Goal: Information Seeking & Learning: Find specific fact

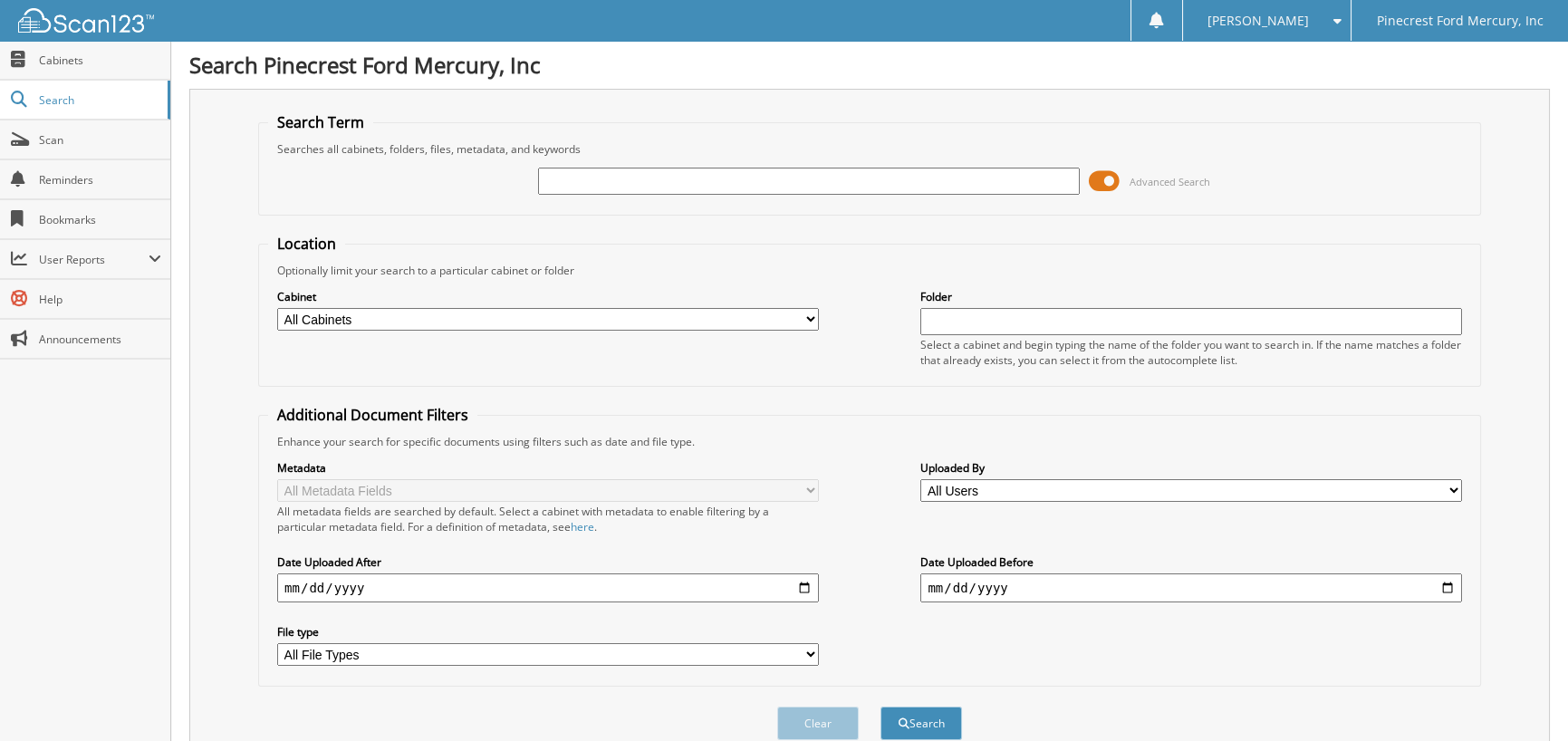
click at [553, 172] on input "text" at bounding box center [809, 182] width 541 height 28
type input "83574"
click at [881, 706] on button "Search" at bounding box center [921, 723] width 82 height 34
click at [607, 179] on input "83574" at bounding box center [809, 182] width 541 height 28
type input "83575"
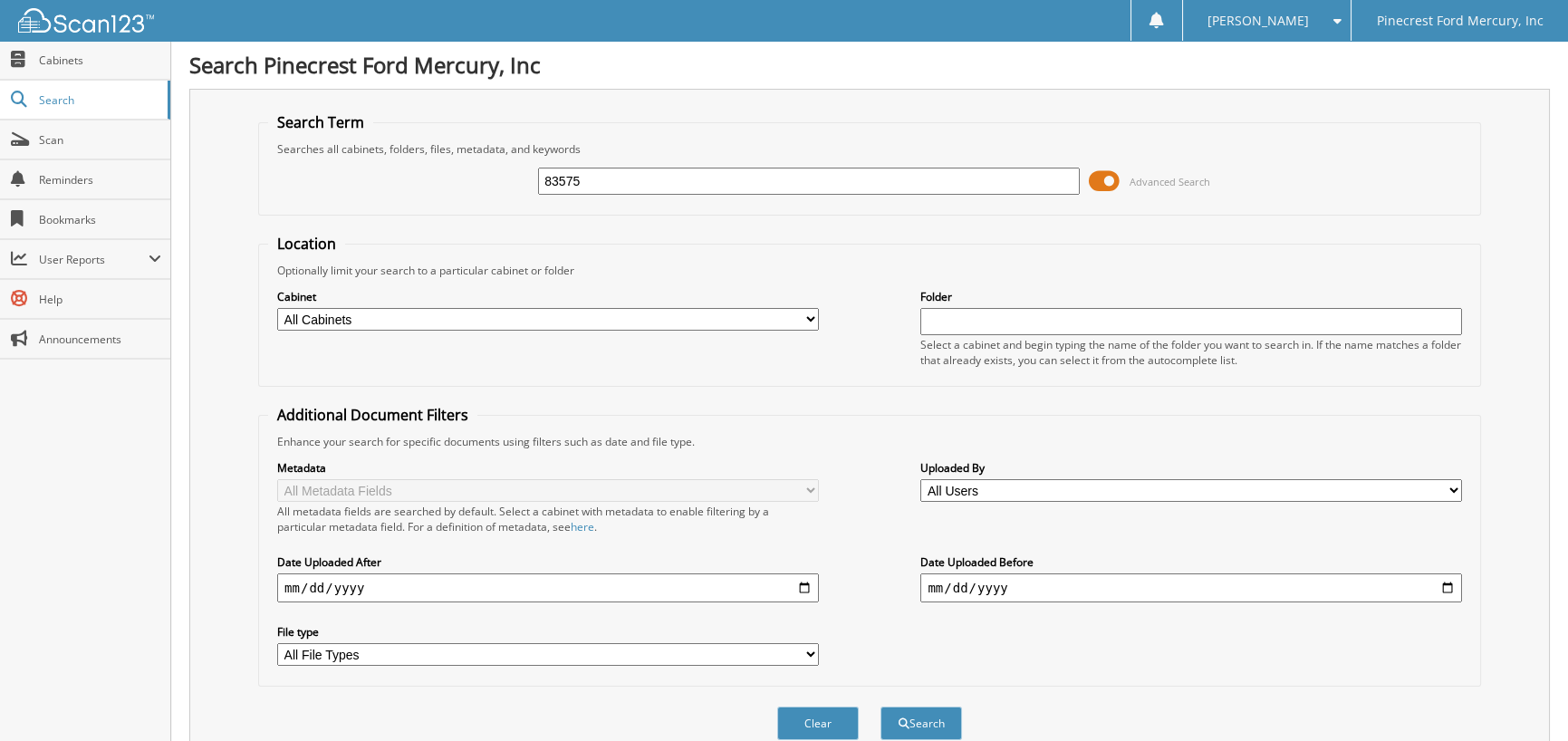
click at [881, 706] on button "Search" at bounding box center [921, 723] width 82 height 34
click at [582, 175] on input "83575" at bounding box center [809, 182] width 541 height 28
type input "83589"
click at [881, 706] on button "Search" at bounding box center [921, 723] width 82 height 34
click at [621, 179] on input "83589" at bounding box center [809, 182] width 541 height 28
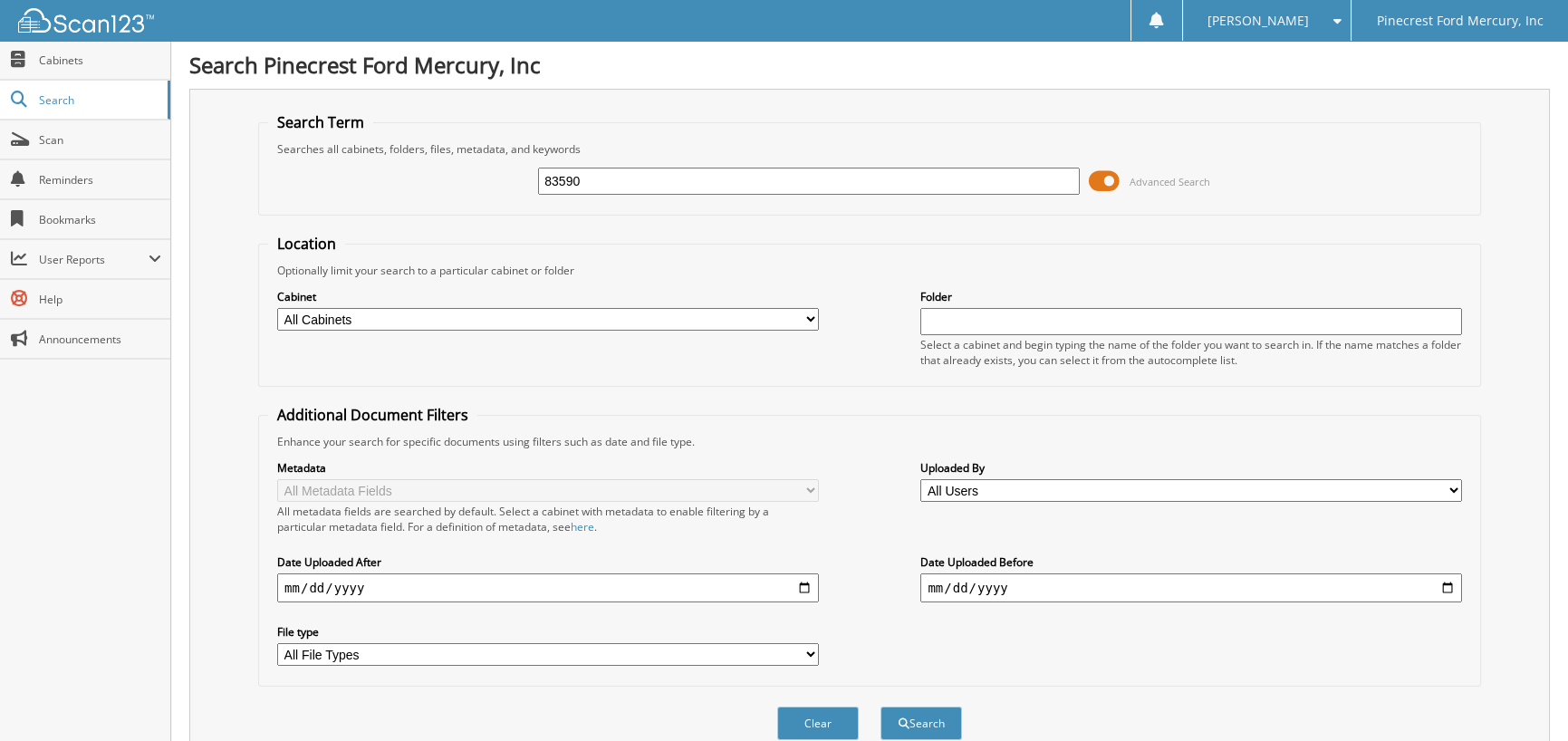
type input "83590"
click at [881, 706] on button "Search" at bounding box center [921, 723] width 82 height 34
click at [556, 175] on input "83590" at bounding box center [809, 182] width 541 height 28
click at [591, 173] on input "83590" at bounding box center [809, 182] width 541 height 28
type input "83586"
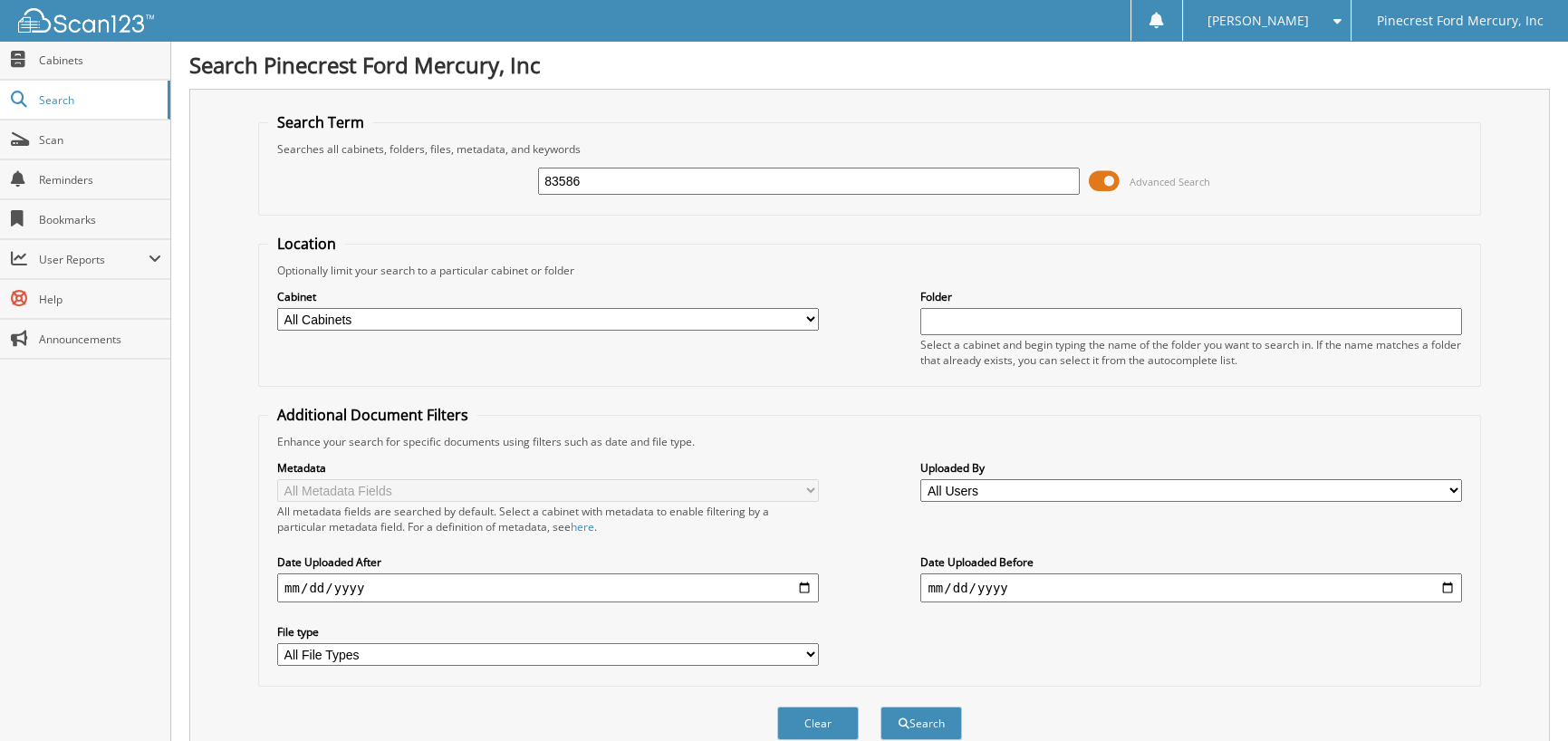
click at [881, 706] on button "Search" at bounding box center [921, 723] width 82 height 34
click at [600, 188] on input "83586" at bounding box center [809, 182] width 541 height 28
type input "83591"
click at [881, 706] on button "Search" at bounding box center [921, 723] width 82 height 34
click at [606, 180] on input "83591" at bounding box center [809, 182] width 541 height 28
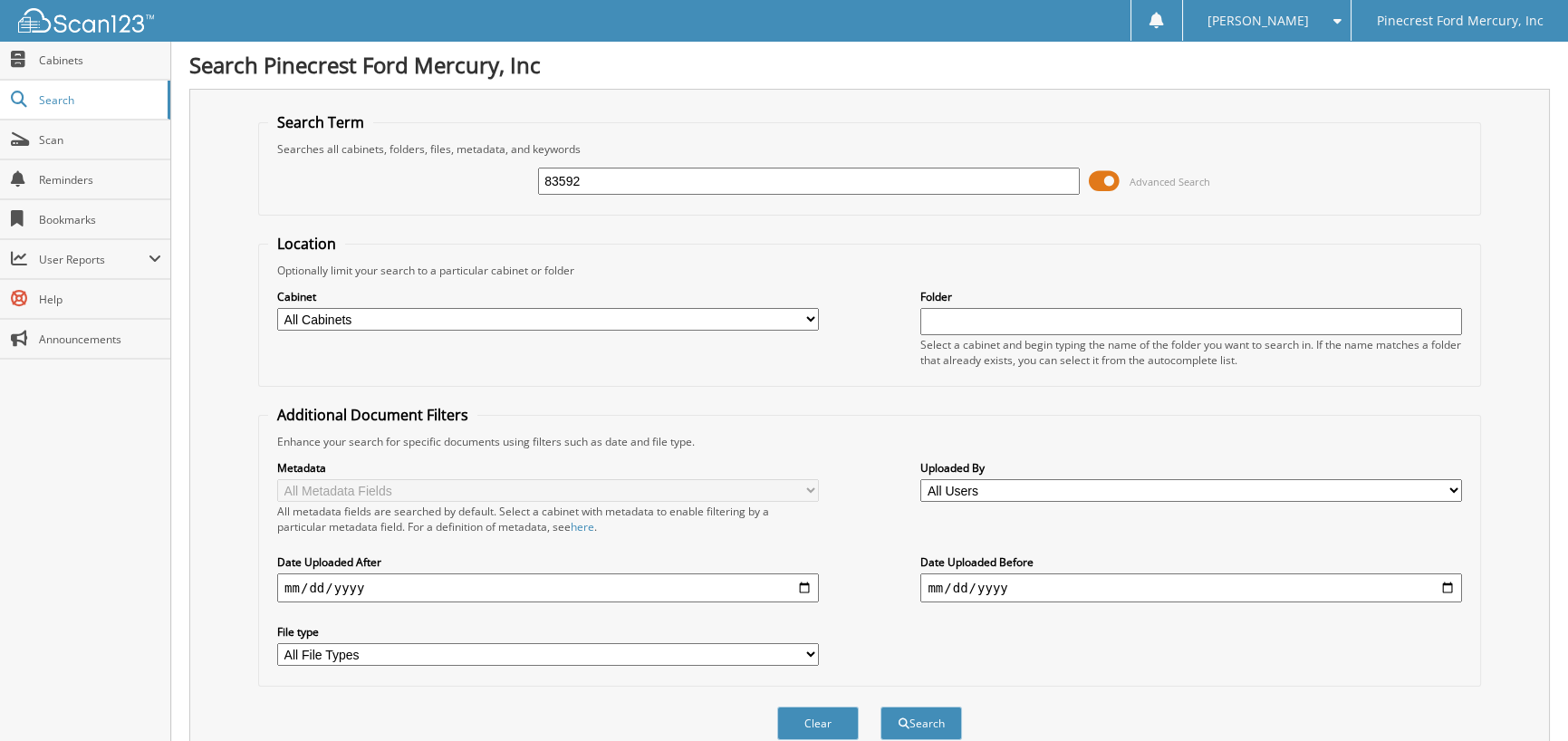
type input "83592"
click at [881, 706] on button "Search" at bounding box center [921, 723] width 82 height 34
drag, startPoint x: 1109, startPoint y: 321, endPoint x: 591, endPoint y: 203, distance: 531.3
click at [590, 208] on form "Search Term Searches all cabinets, folders, files, metadata, and keywords 83592…" at bounding box center [869, 437] width 1222 height 648
click at [591, 190] on input "83592" at bounding box center [809, 182] width 541 height 28
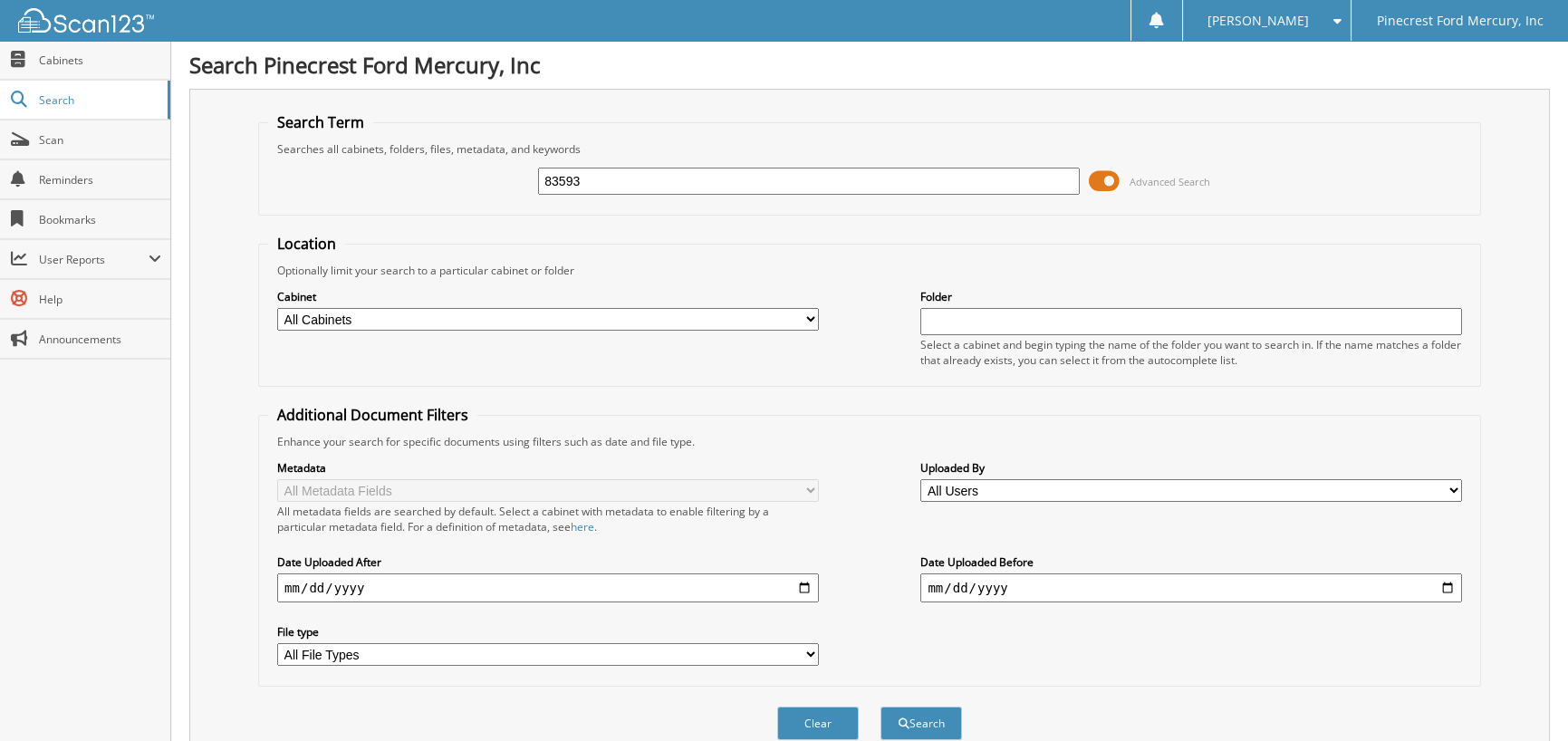
type input "83593"
click at [881, 706] on button "Search" at bounding box center [921, 723] width 82 height 34
drag, startPoint x: 593, startPoint y: 147, endPoint x: 594, endPoint y: 156, distance: 9.1
click at [594, 149] on div "Searches all cabinets, folders, files, metadata, and keywords" at bounding box center [869, 149] width 1203 height 16
click at [597, 186] on input "83593" at bounding box center [809, 182] width 541 height 28
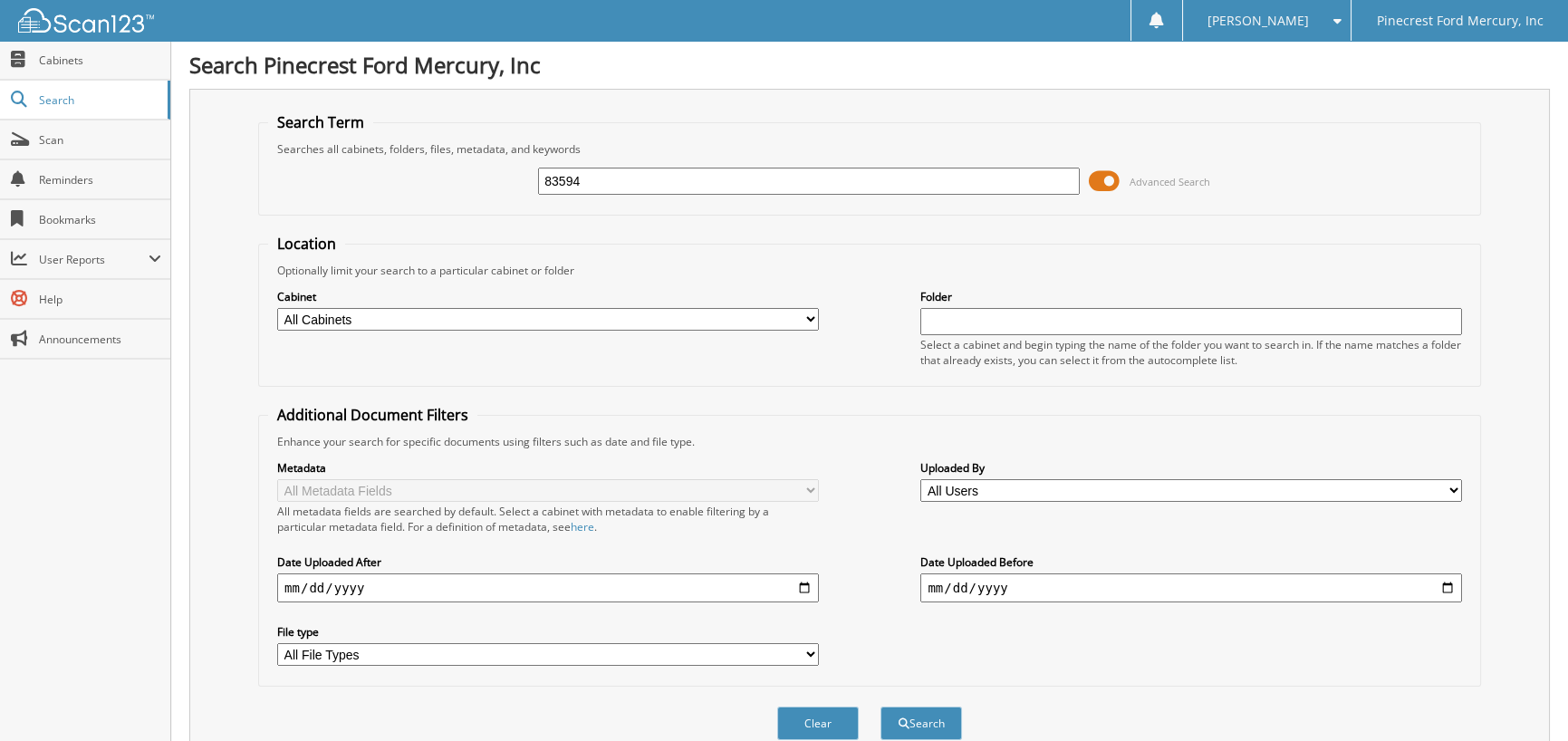
type input "83594"
click at [881, 706] on button "Search" at bounding box center [921, 723] width 82 height 34
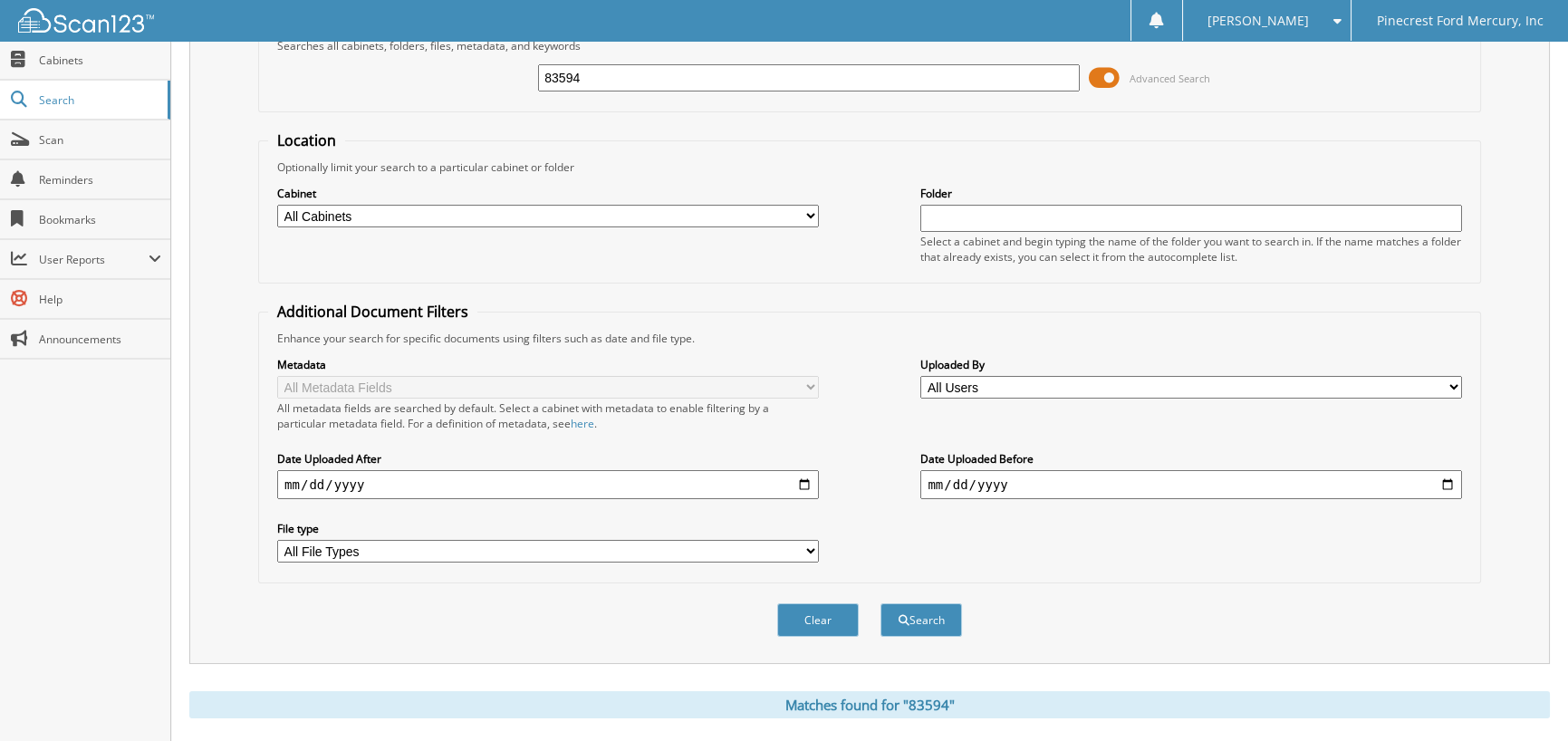
scroll to position [88, 0]
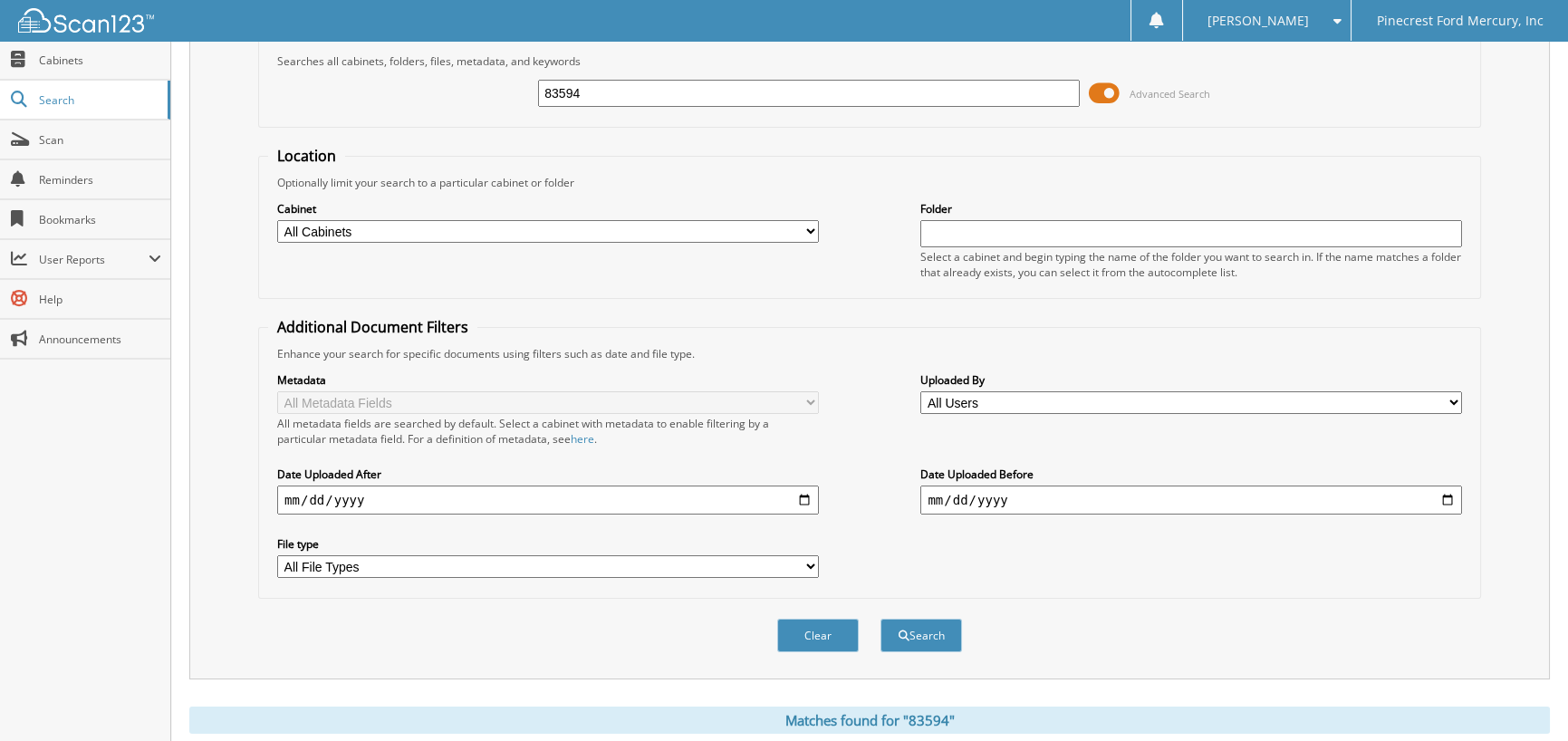
click at [636, 118] on fieldset "Search Term Searches all cabinets, folders, files, metadata, and keywords 83594…" at bounding box center [869, 76] width 1222 height 104
click at [610, 98] on input "83594" at bounding box center [809, 94] width 541 height 28
type input "83595"
click at [881, 618] on button "Search" at bounding box center [921, 635] width 82 height 34
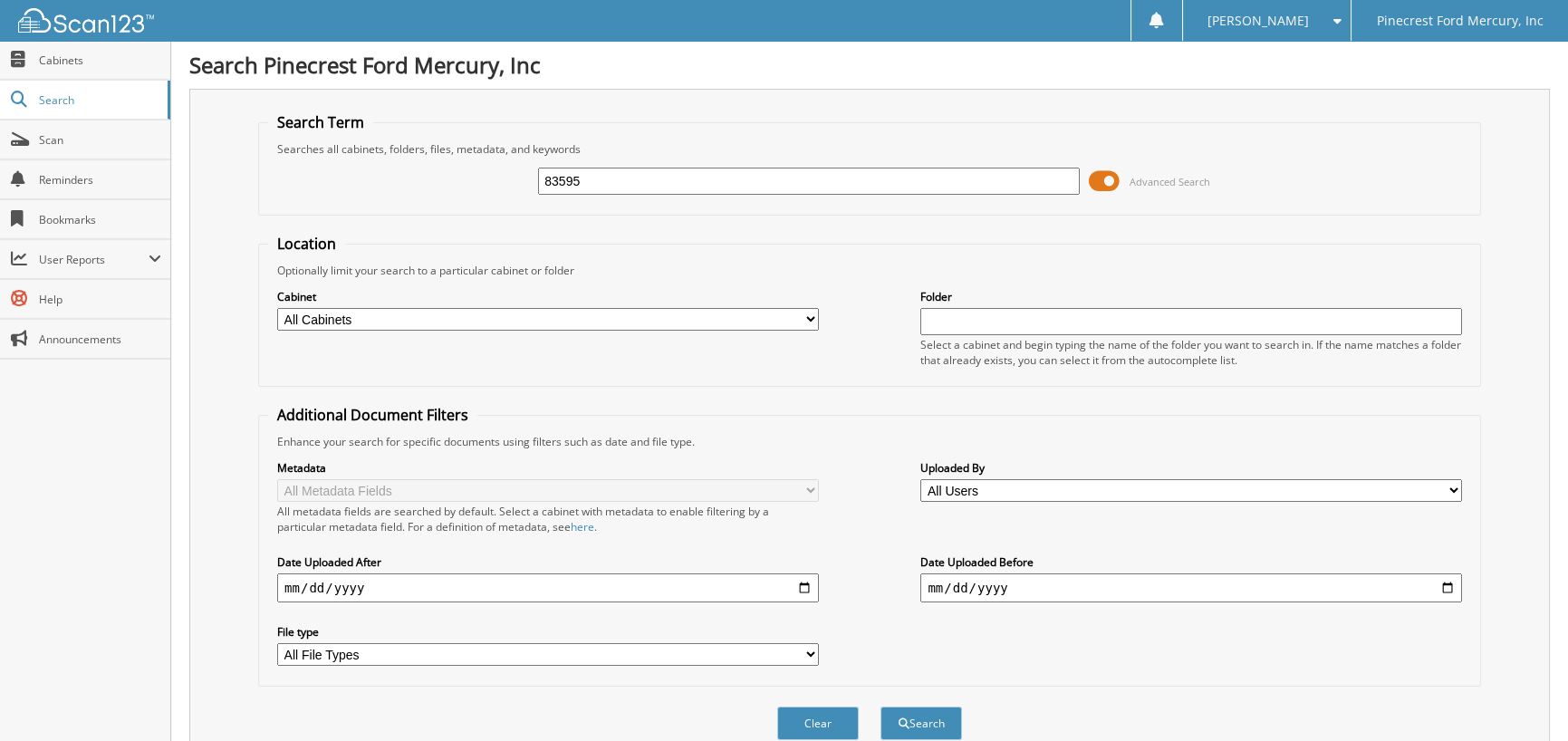
click at [596, 168] on input "83595" at bounding box center [809, 182] width 541 height 28
type input "83597"
click at [881, 706] on button "Search" at bounding box center [921, 723] width 82 height 34
click at [607, 181] on input "83597" at bounding box center [809, 182] width 541 height 28
type input "83598"
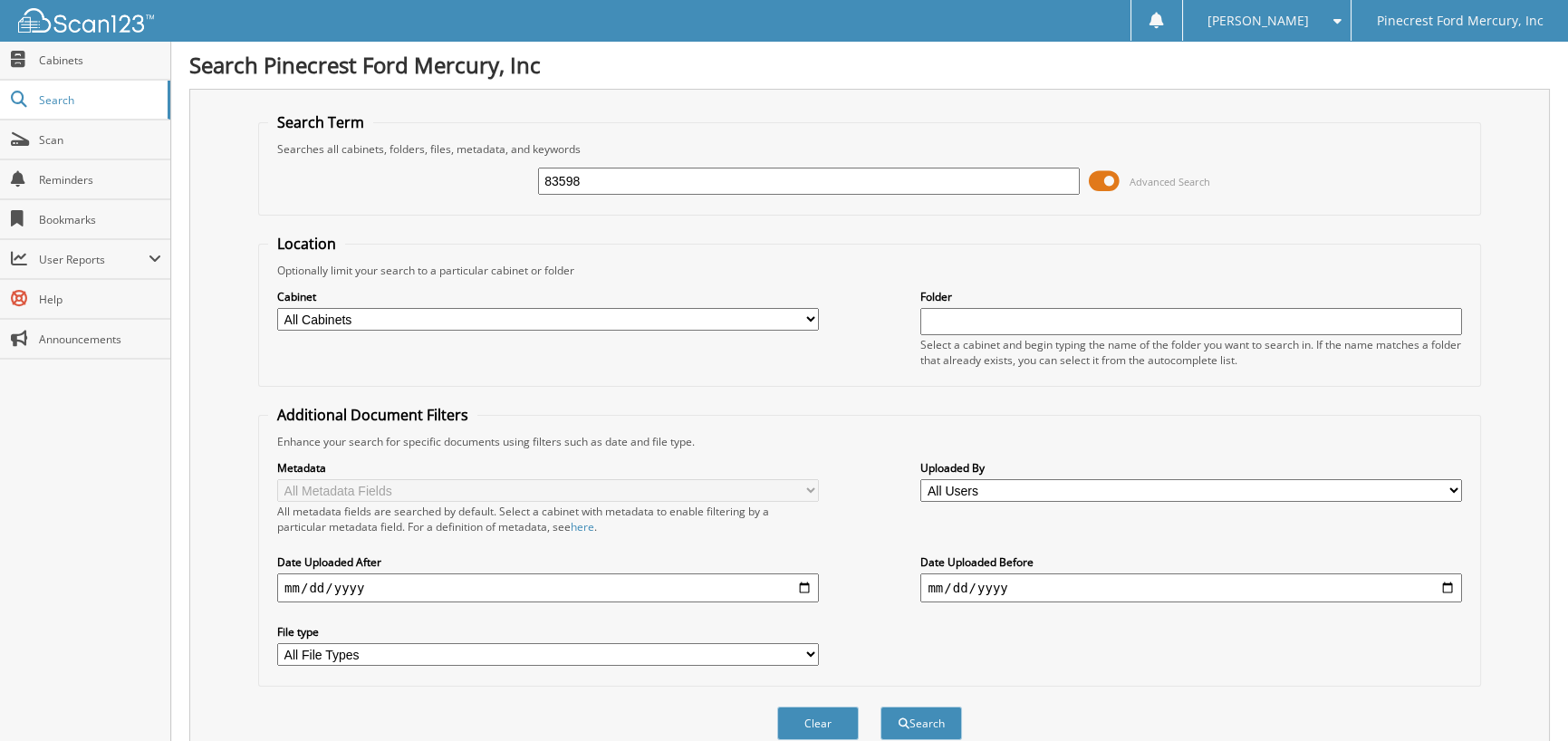
click at [881, 706] on button "Search" at bounding box center [921, 723] width 82 height 34
click at [603, 166] on div "83598" at bounding box center [809, 181] width 541 height 31
click at [609, 190] on input "83598" at bounding box center [809, 182] width 541 height 28
type input "83599"
click at [881, 706] on button "Search" at bounding box center [921, 723] width 82 height 34
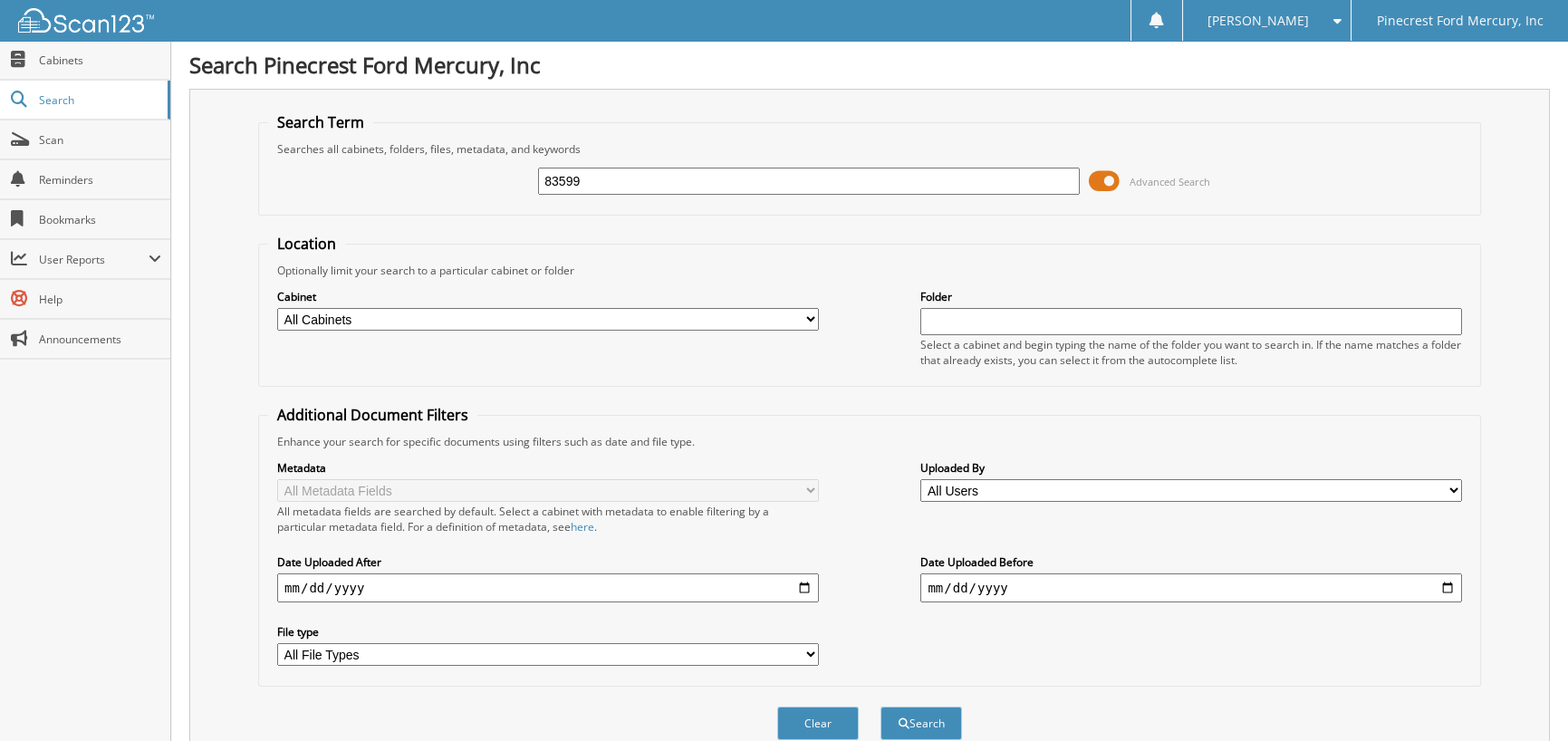
click at [584, 159] on div "83599 Advanced Search" at bounding box center [869, 182] width 1203 height 49
click at [586, 185] on input "83599" at bounding box center [809, 182] width 541 height 28
type input "83600"
click at [881, 706] on button "Search" at bounding box center [921, 723] width 82 height 34
click at [622, 168] on input "83600" at bounding box center [809, 182] width 541 height 28
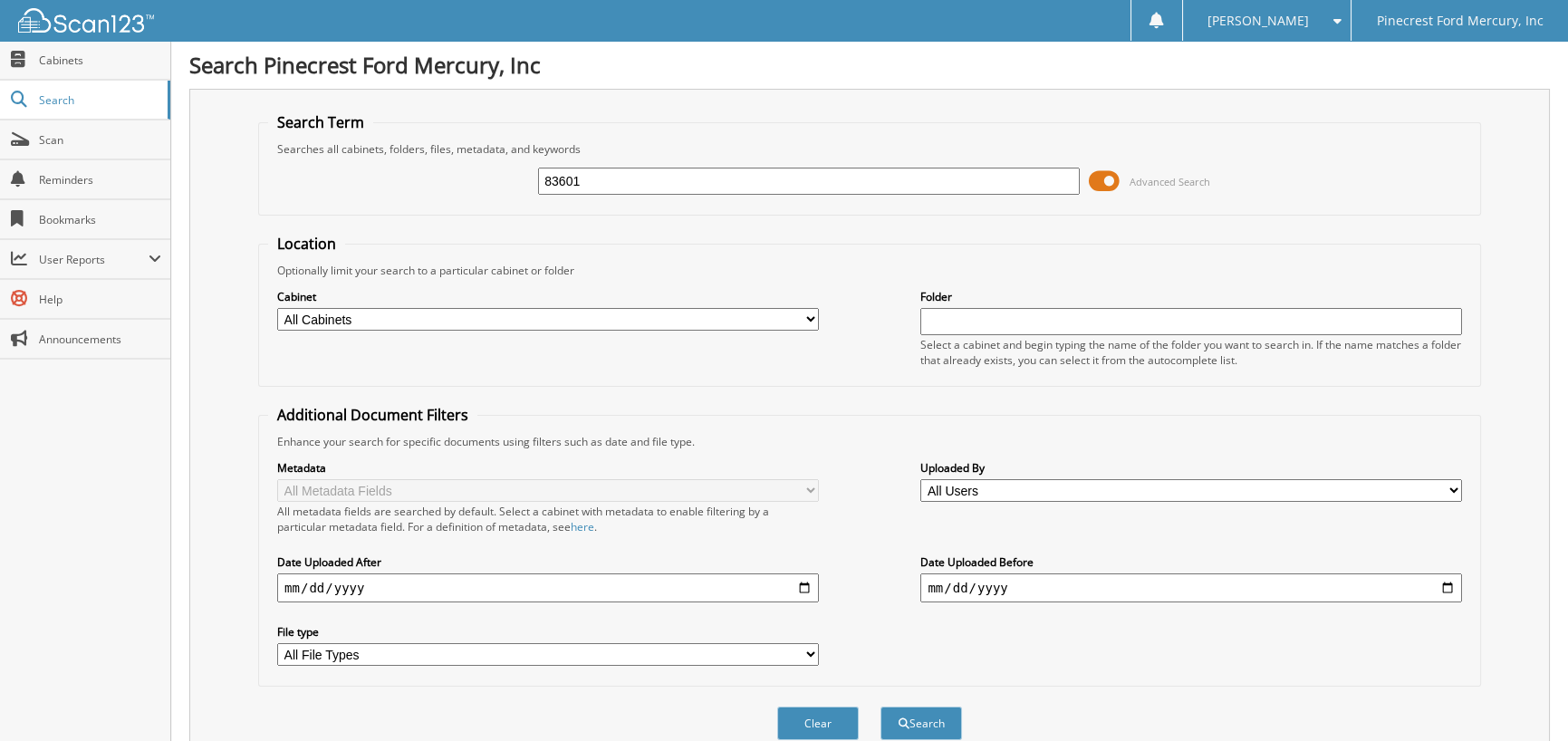
type input "83601"
click at [881, 706] on button "Search" at bounding box center [921, 723] width 82 height 34
click at [593, 176] on input "83601" at bounding box center [809, 182] width 541 height 28
type input "83602"
click at [881, 706] on button "Search" at bounding box center [921, 723] width 82 height 34
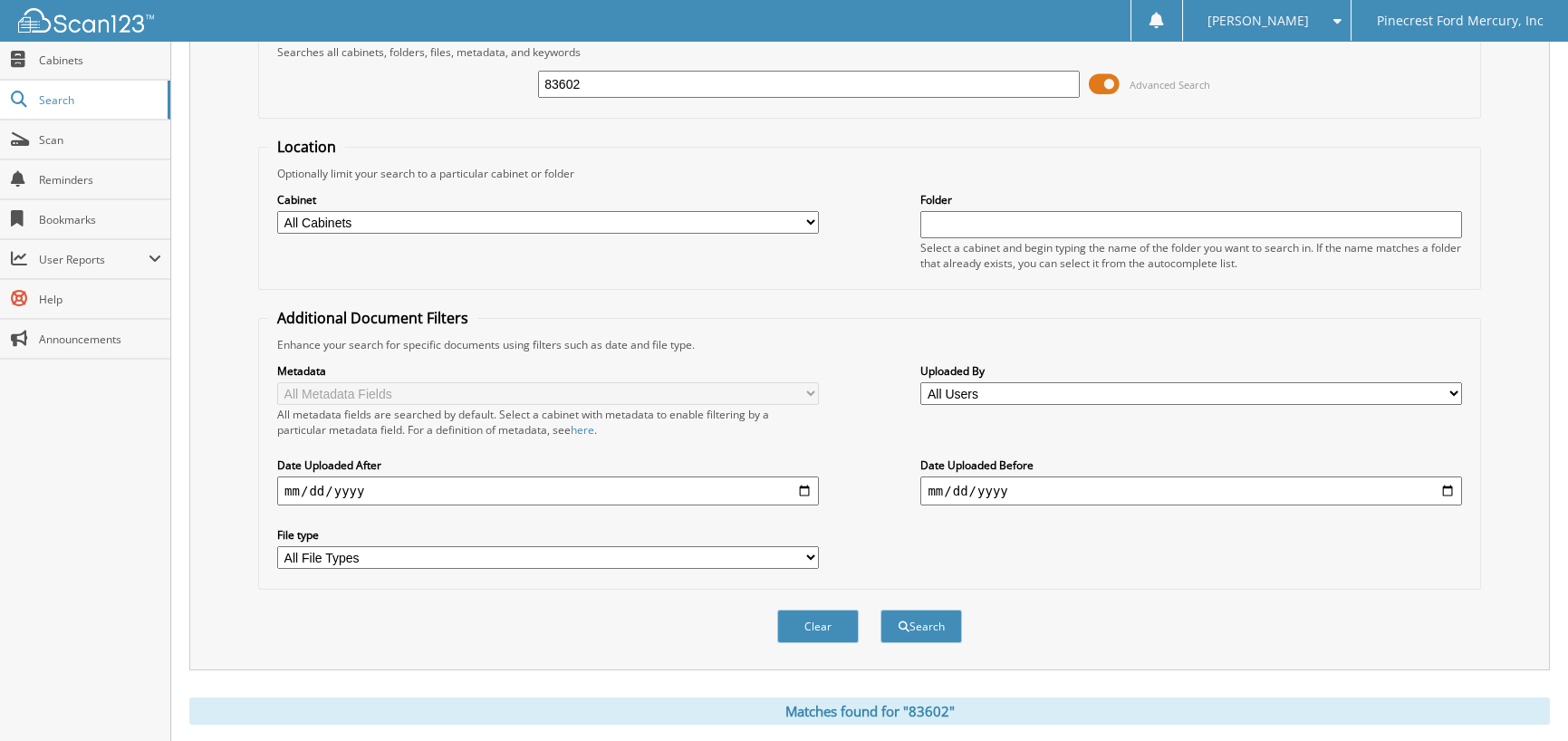
scroll to position [91, 0]
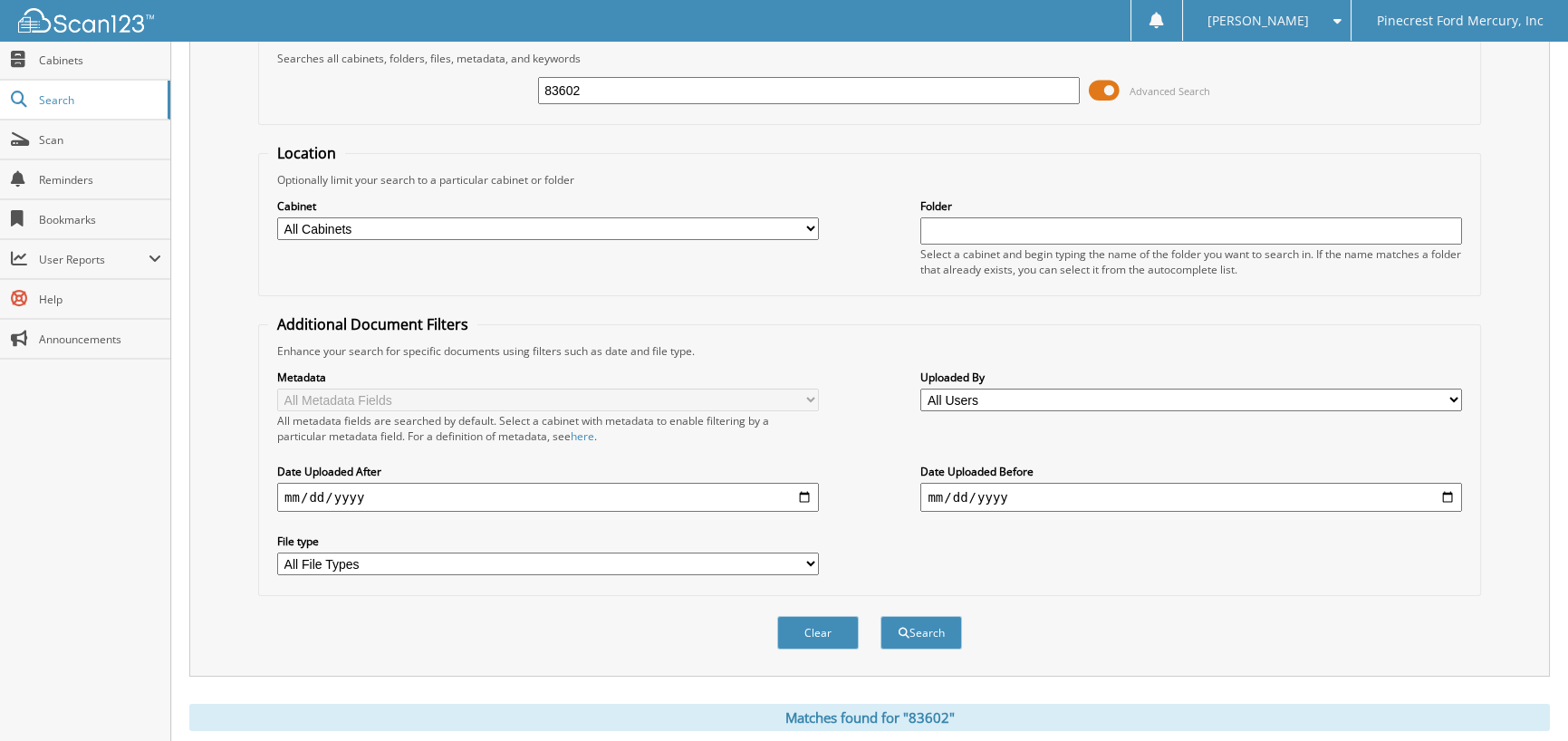
click at [581, 90] on input "83602" at bounding box center [809, 91] width 541 height 28
type input "83603"
click at [881, 617] on button "Search" at bounding box center [921, 633] width 82 height 34
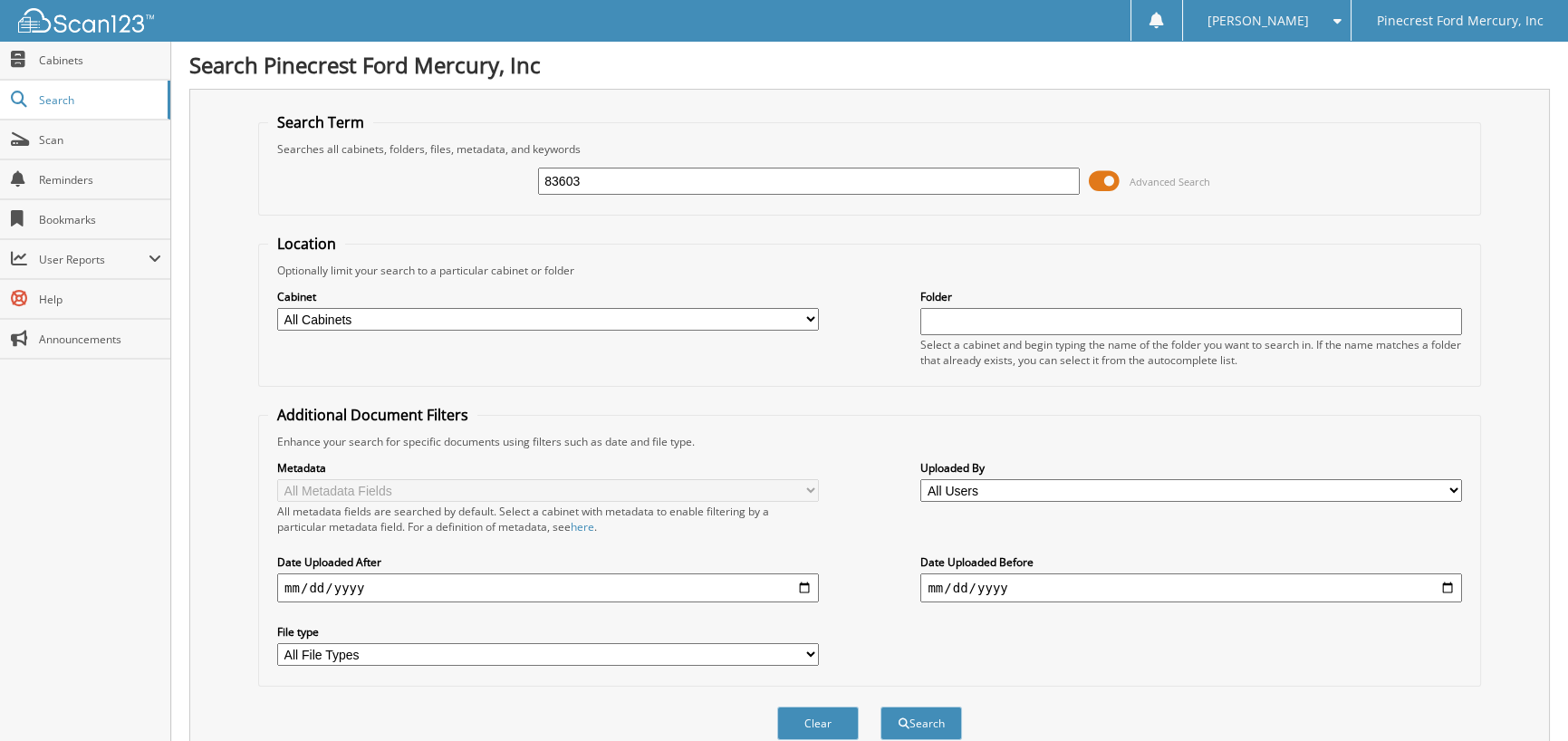
click at [587, 166] on div "83603" at bounding box center [809, 181] width 541 height 31
click at [581, 177] on input "83603" at bounding box center [809, 182] width 541 height 28
type input "83604"
click at [881, 706] on button "Search" at bounding box center [921, 723] width 82 height 34
click at [595, 177] on input "83604" at bounding box center [809, 182] width 541 height 28
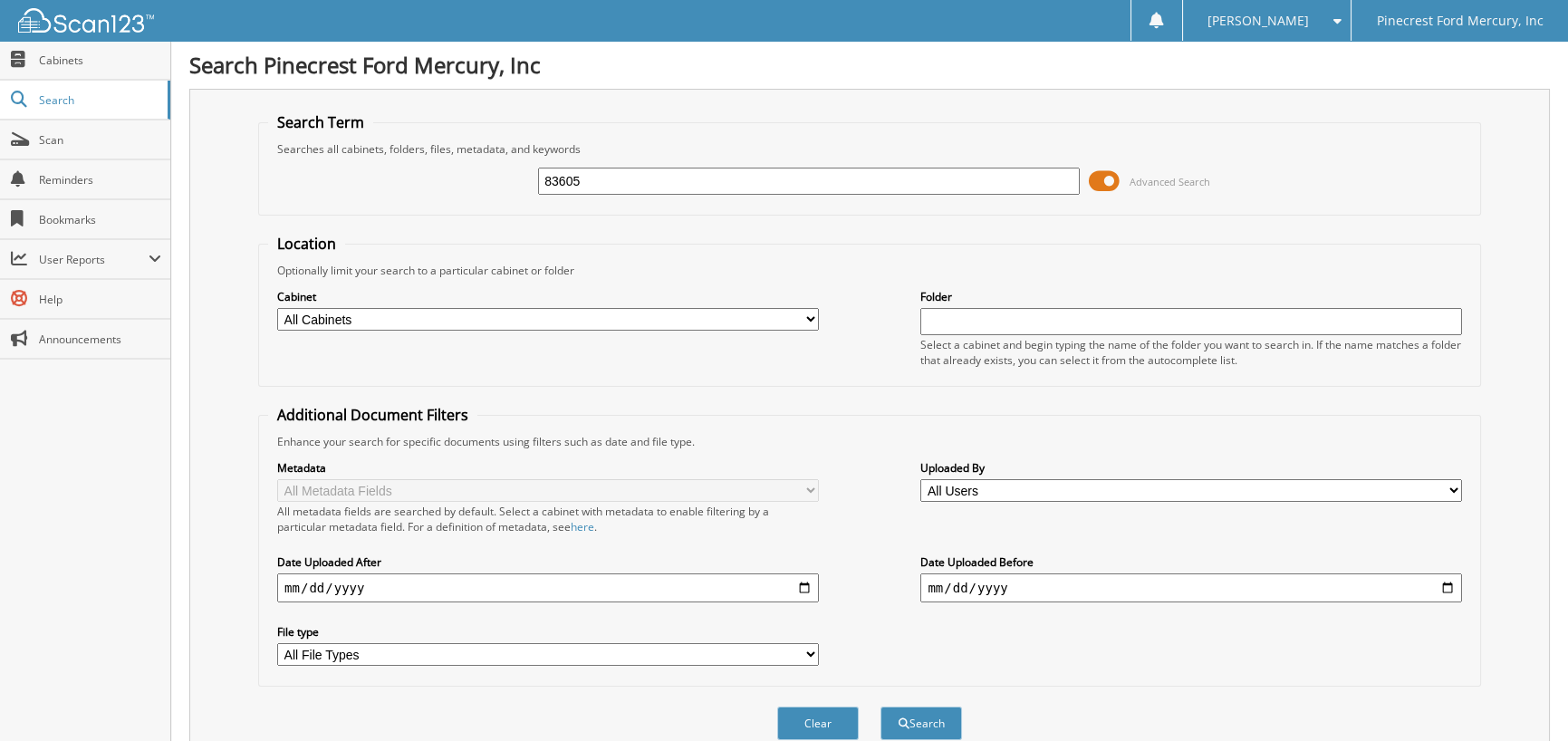
type input "83605"
click at [881, 706] on button "Search" at bounding box center [921, 723] width 82 height 34
drag, startPoint x: 603, startPoint y: 177, endPoint x: 284, endPoint y: 137, distance: 321.5
click at [321, 155] on fieldset "Search Term Searches all cabinets, folders, files, metadata, and keywords 83605…" at bounding box center [869, 164] width 1222 height 104
type input "51213"
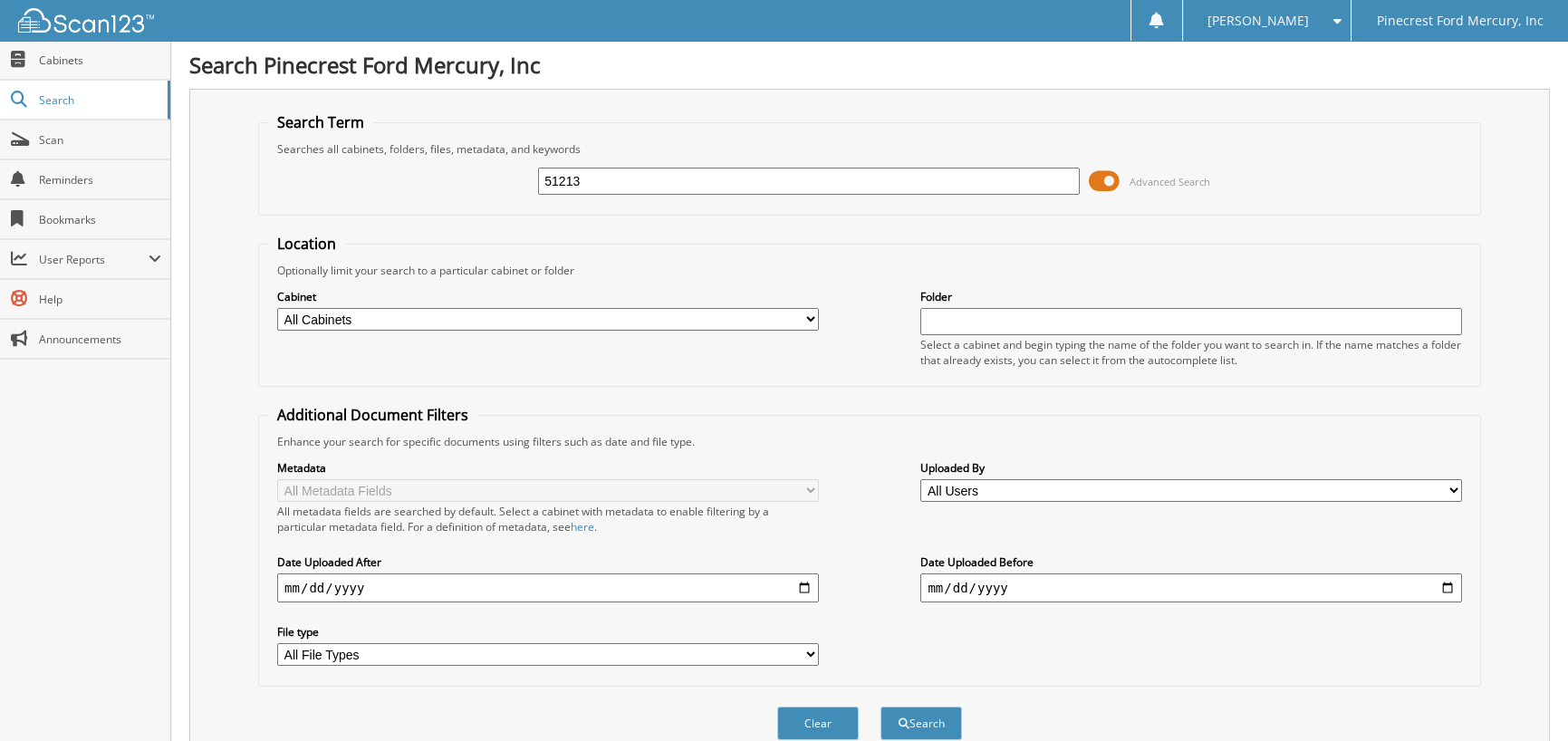
click at [881, 706] on button "Search" at bounding box center [921, 723] width 82 height 34
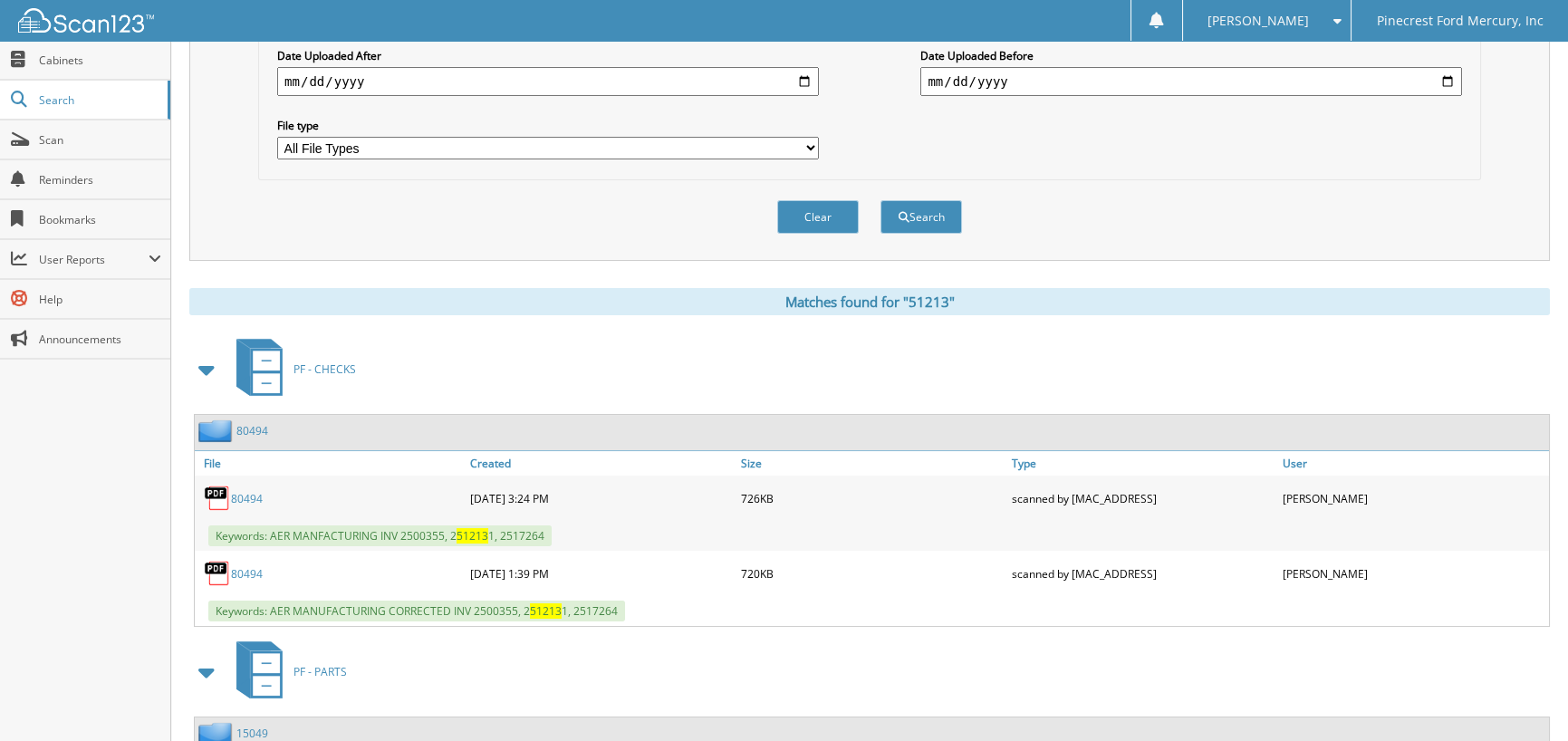
scroll to position [70, 0]
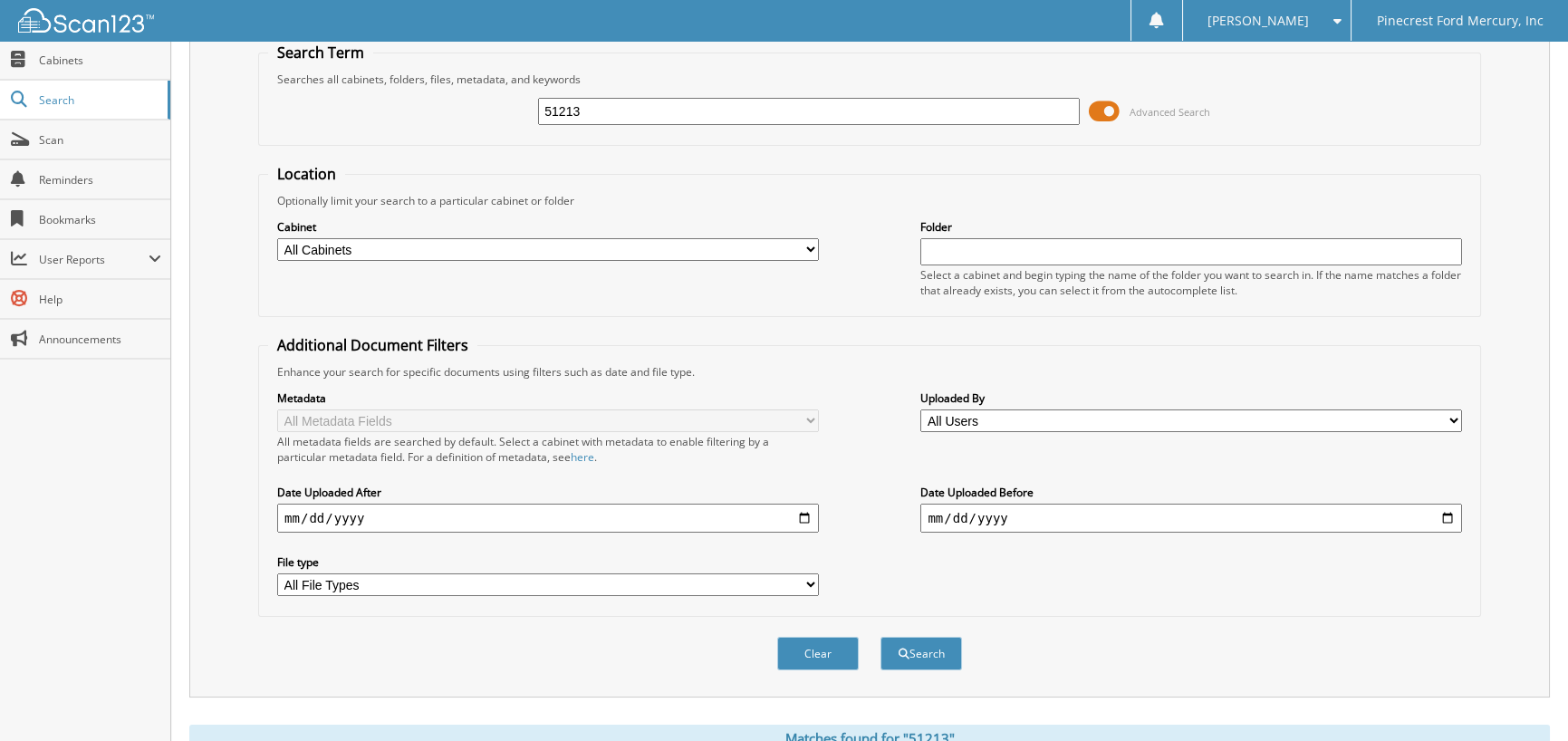
click at [607, 110] on input "51213" at bounding box center [809, 112] width 541 height 28
type input "51263"
click at [881, 637] on button "Search" at bounding box center [921, 654] width 82 height 34
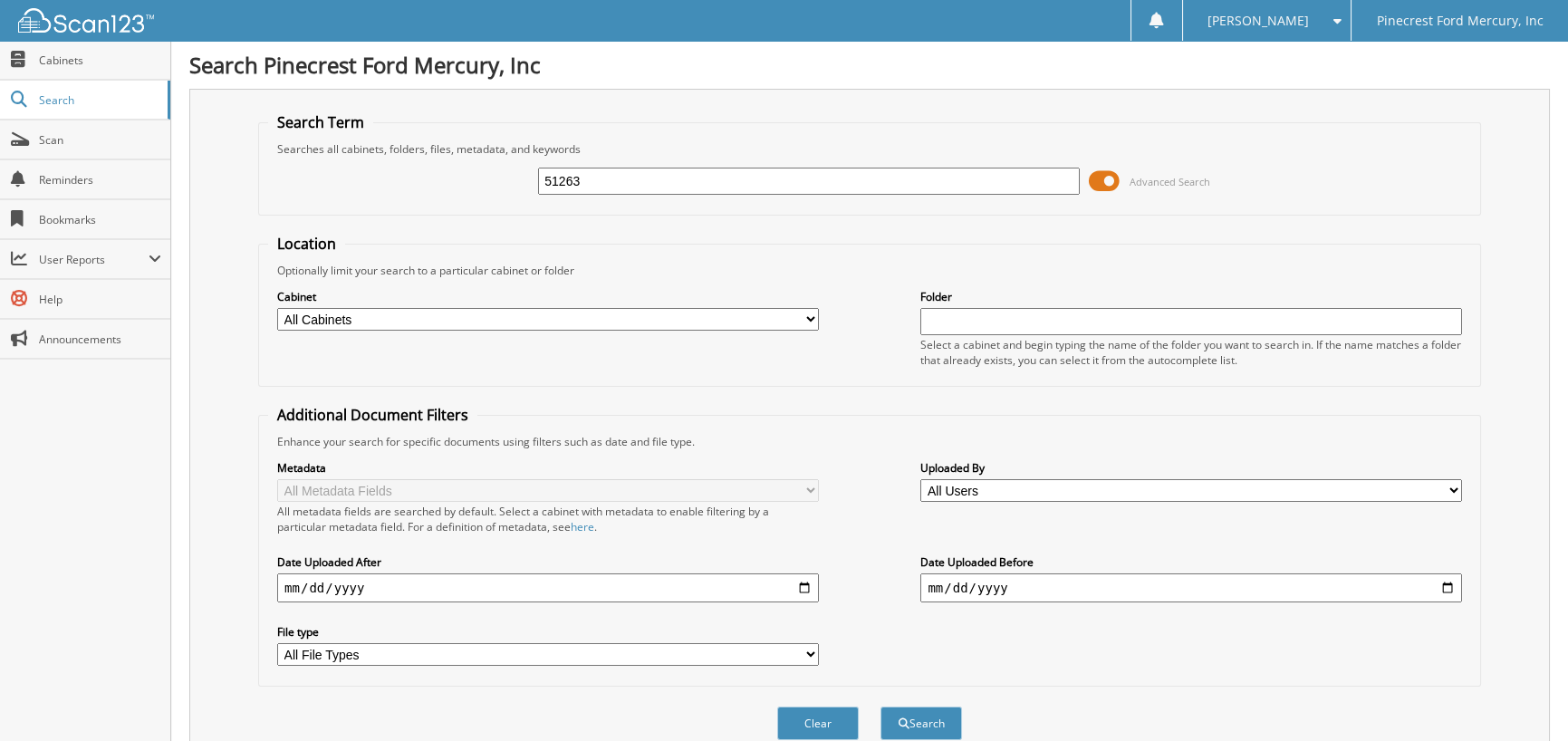
click at [629, 182] on input "51263" at bounding box center [809, 182] width 541 height 28
type input "51264"
click at [881, 706] on button "Search" at bounding box center [921, 723] width 82 height 34
click at [607, 183] on input "51264" at bounding box center [809, 182] width 541 height 28
type input "51306"
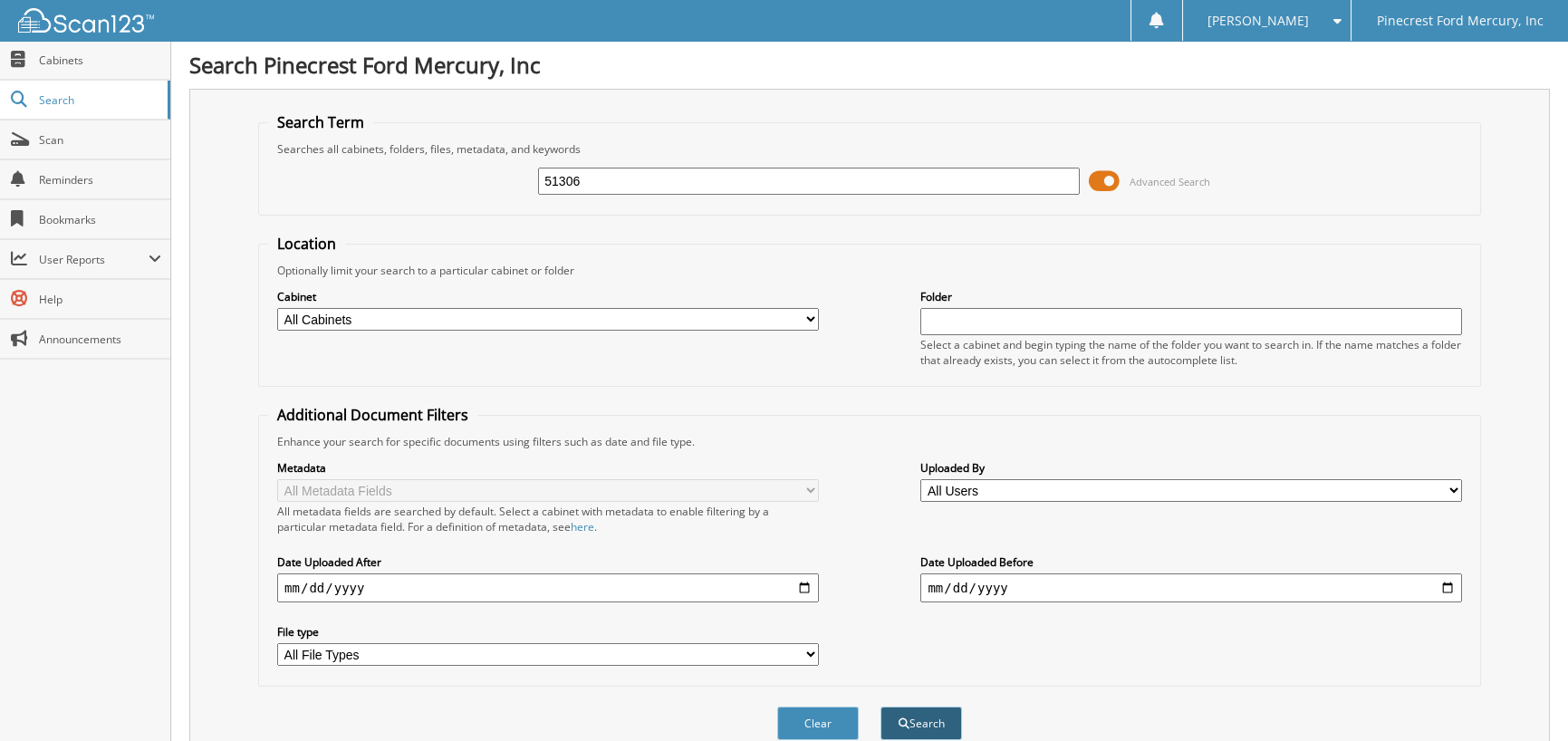
click at [930, 711] on button "Search" at bounding box center [921, 723] width 82 height 34
click at [608, 182] on input "51306" at bounding box center [809, 182] width 541 height 28
type input "51321"
click at [881, 706] on button "Search" at bounding box center [921, 723] width 82 height 34
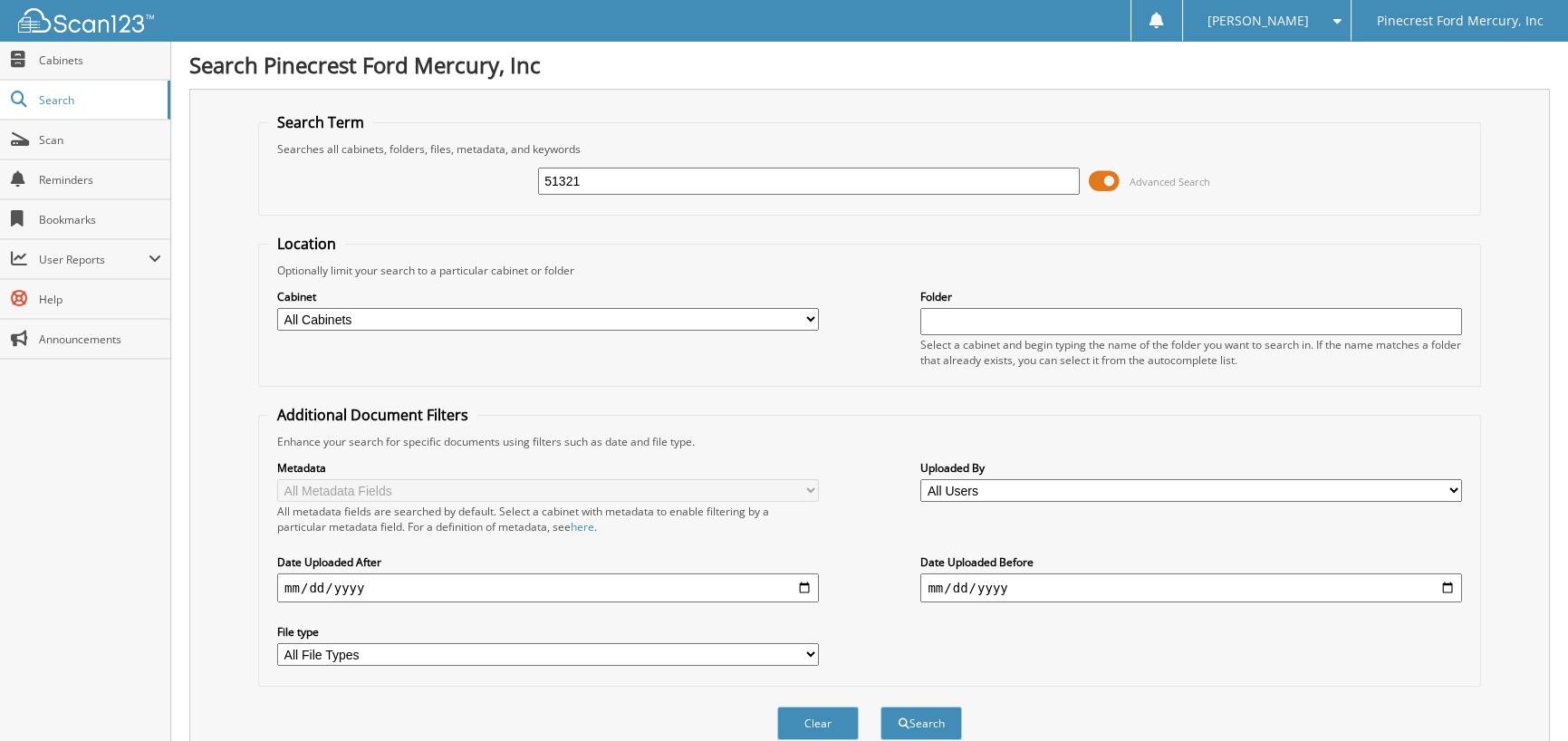
click at [590, 192] on input "51321" at bounding box center [809, 182] width 541 height 28
type input "51329"
click at [881, 706] on button "Search" at bounding box center [921, 723] width 82 height 34
click at [602, 170] on input "51329" at bounding box center [809, 182] width 541 height 28
type input "51323"
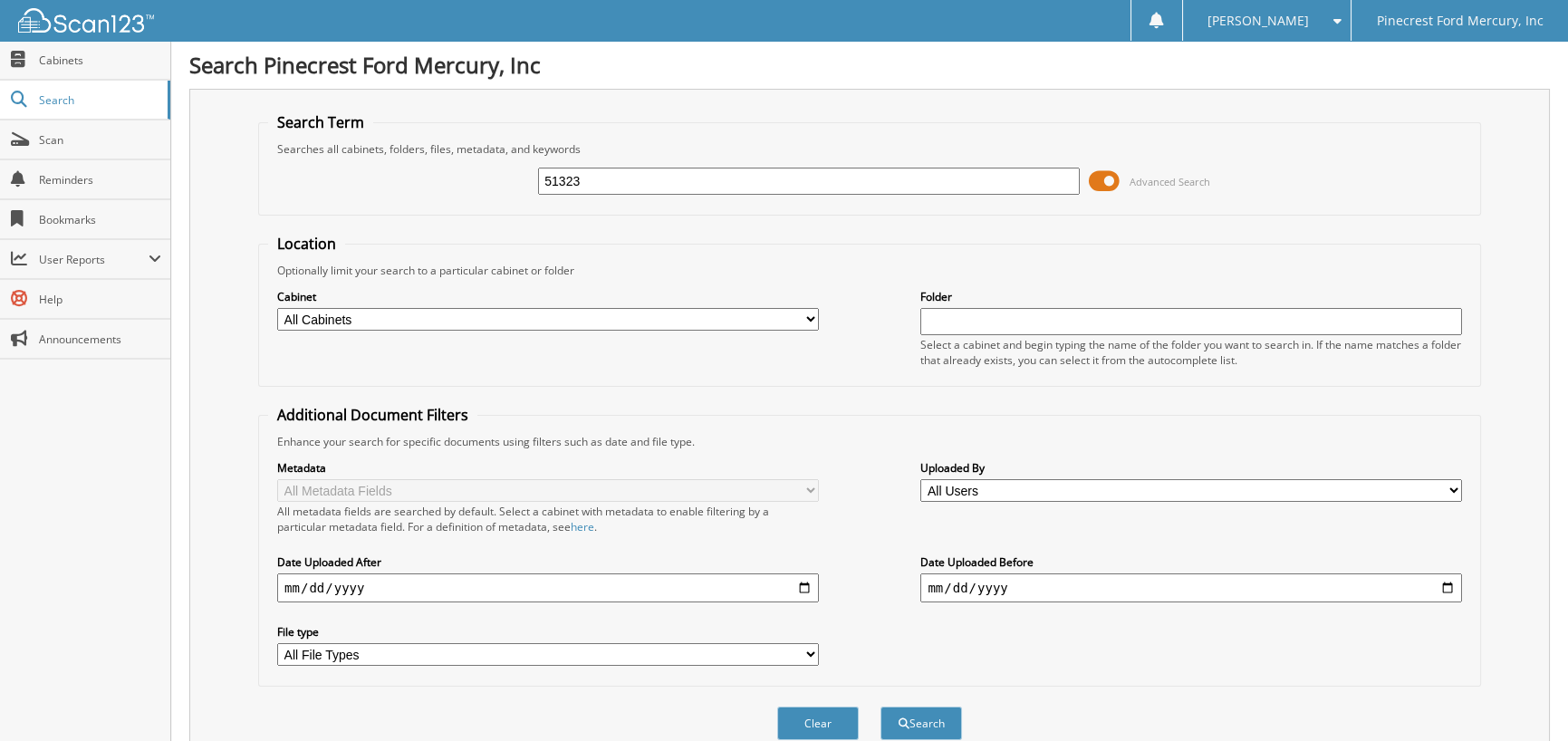
click at [881, 706] on button "Search" at bounding box center [921, 723] width 82 height 34
click at [588, 186] on input "51323" at bounding box center [809, 182] width 541 height 28
type input "51330"
click at [881, 706] on button "Search" at bounding box center [921, 723] width 82 height 34
click at [601, 180] on input "51330" at bounding box center [809, 182] width 541 height 28
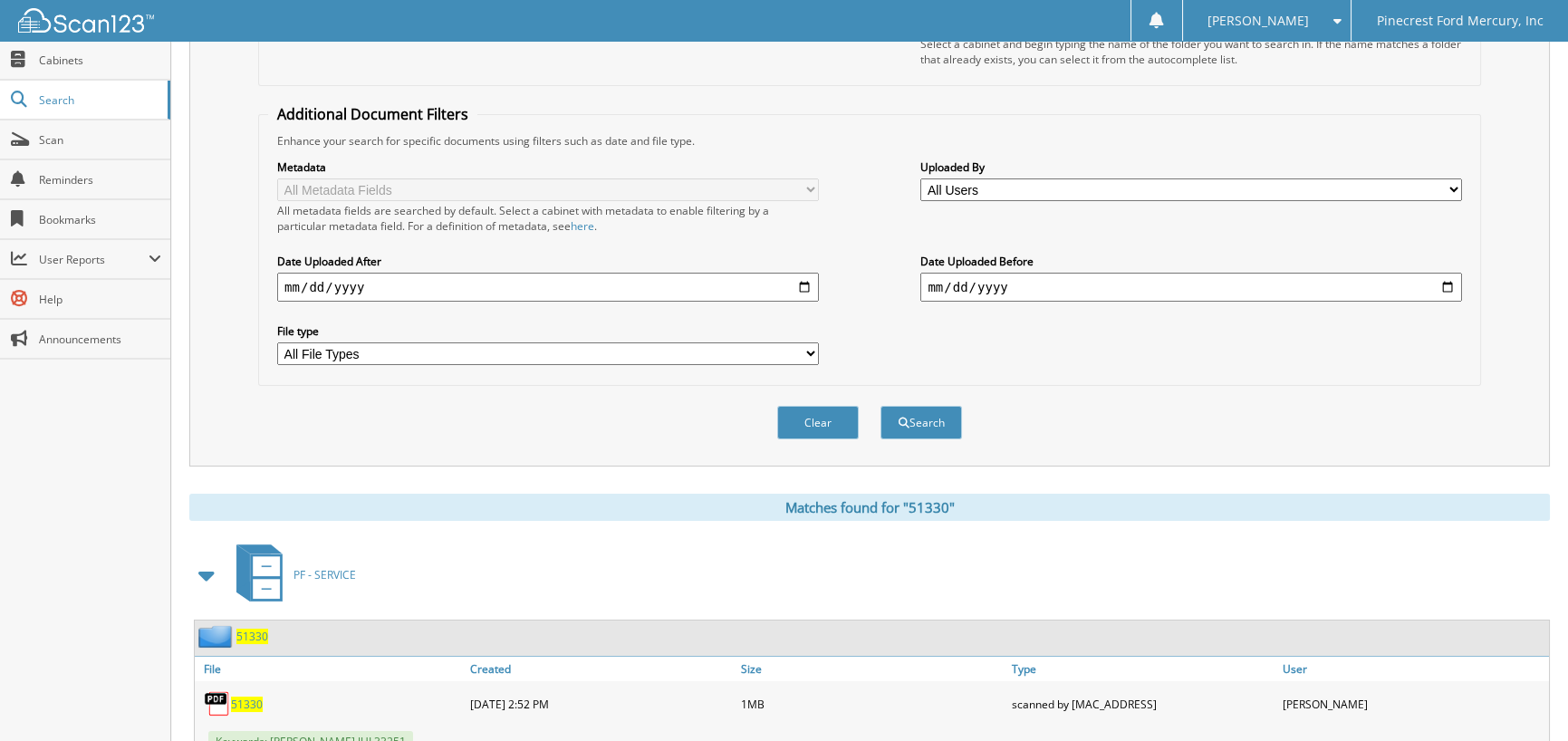
scroll to position [269, 0]
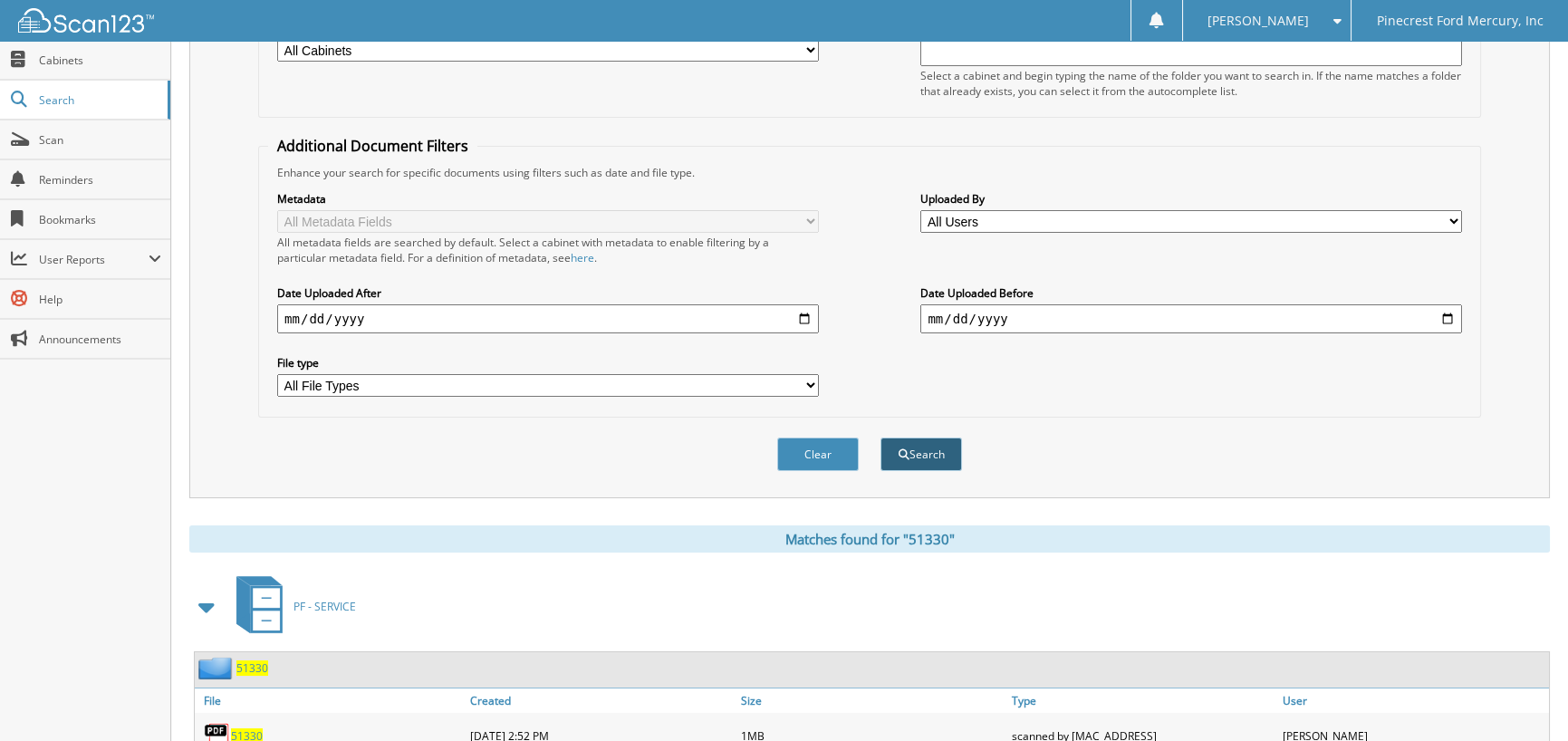
type input "51332."
click at [925, 449] on button "Search" at bounding box center [921, 454] width 82 height 34
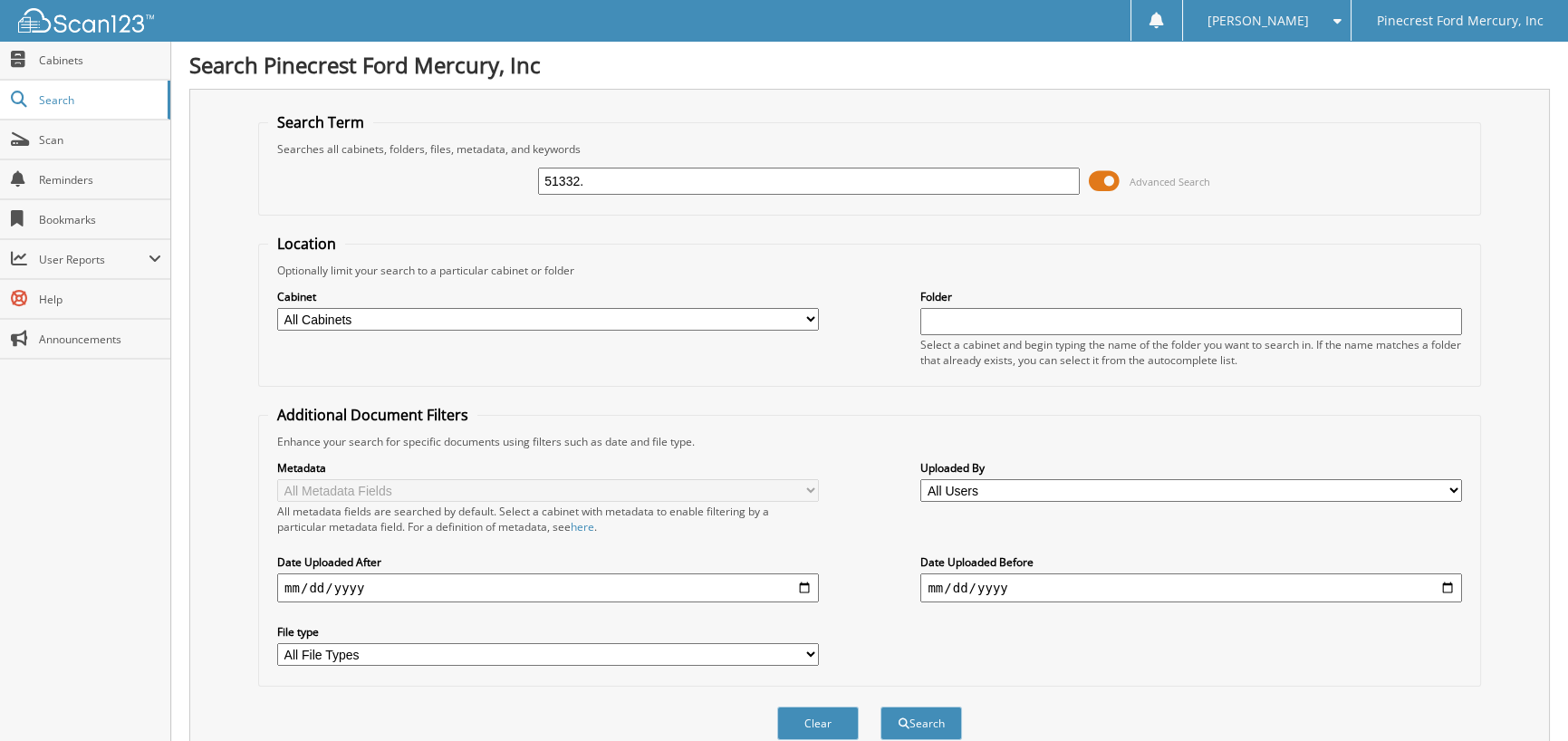
drag, startPoint x: 597, startPoint y: 174, endPoint x: 479, endPoint y: 199, distance: 120.6
click at [480, 199] on div "51332. Advanced Search" at bounding box center [869, 182] width 1203 height 49
type input "51332"
click at [881, 706] on button "Search" at bounding box center [921, 723] width 82 height 34
click at [678, 176] on input "51332" at bounding box center [809, 182] width 541 height 28
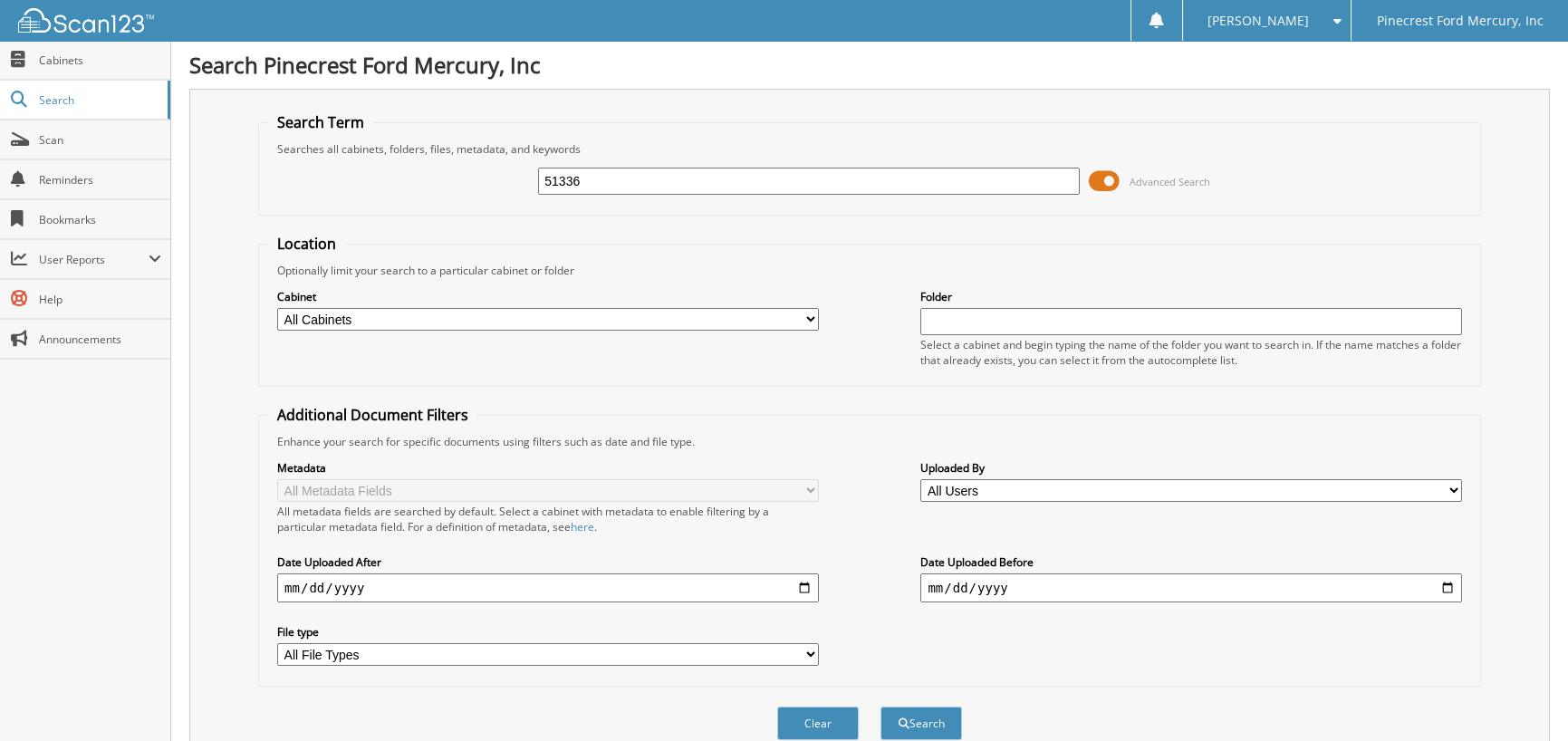
type input "51336"
click at [881, 706] on button "Search" at bounding box center [921, 723] width 82 height 34
click at [604, 178] on input "51336" at bounding box center [809, 182] width 541 height 28
type input "51339"
click at [881, 706] on button "Search" at bounding box center [921, 723] width 82 height 34
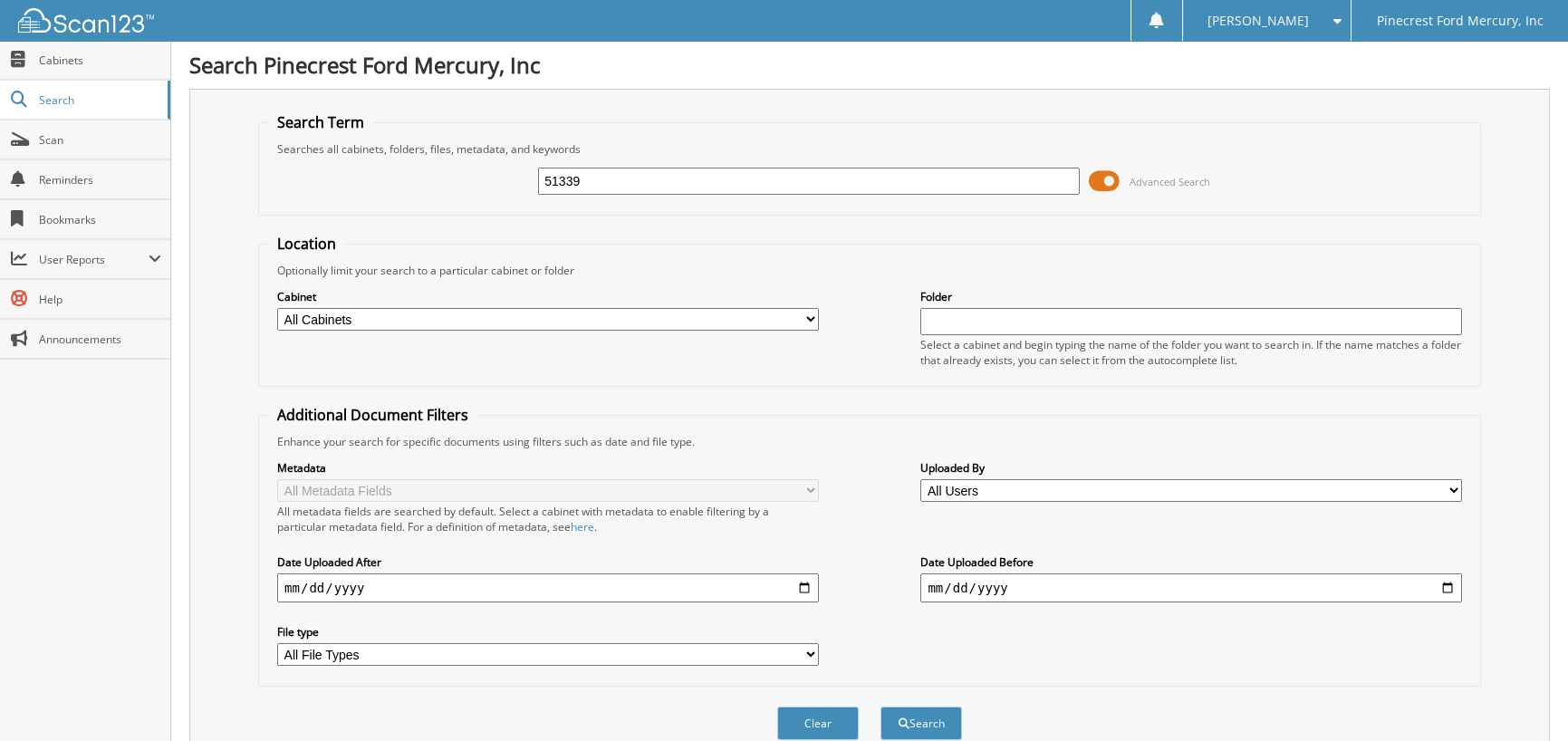
drag, startPoint x: 597, startPoint y: 186, endPoint x: 291, endPoint y: 202, distance: 306.4
click at [291, 201] on div "51339 Advanced Search" at bounding box center [869, 182] width 1203 height 49
type input "51258"
click at [881, 706] on button "Search" at bounding box center [921, 723] width 82 height 34
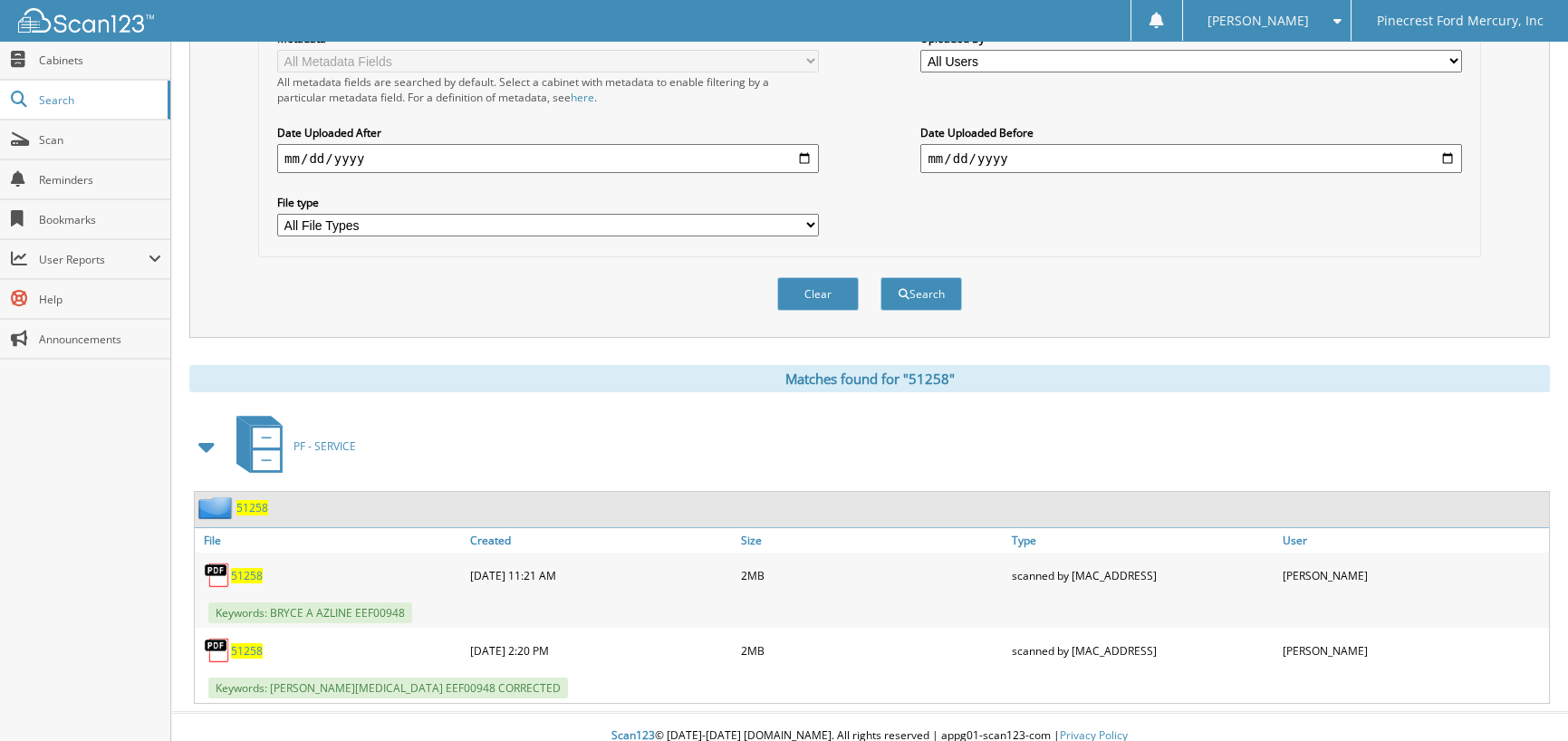
scroll to position [435, 0]
